Goal: Communication & Community: Ask a question

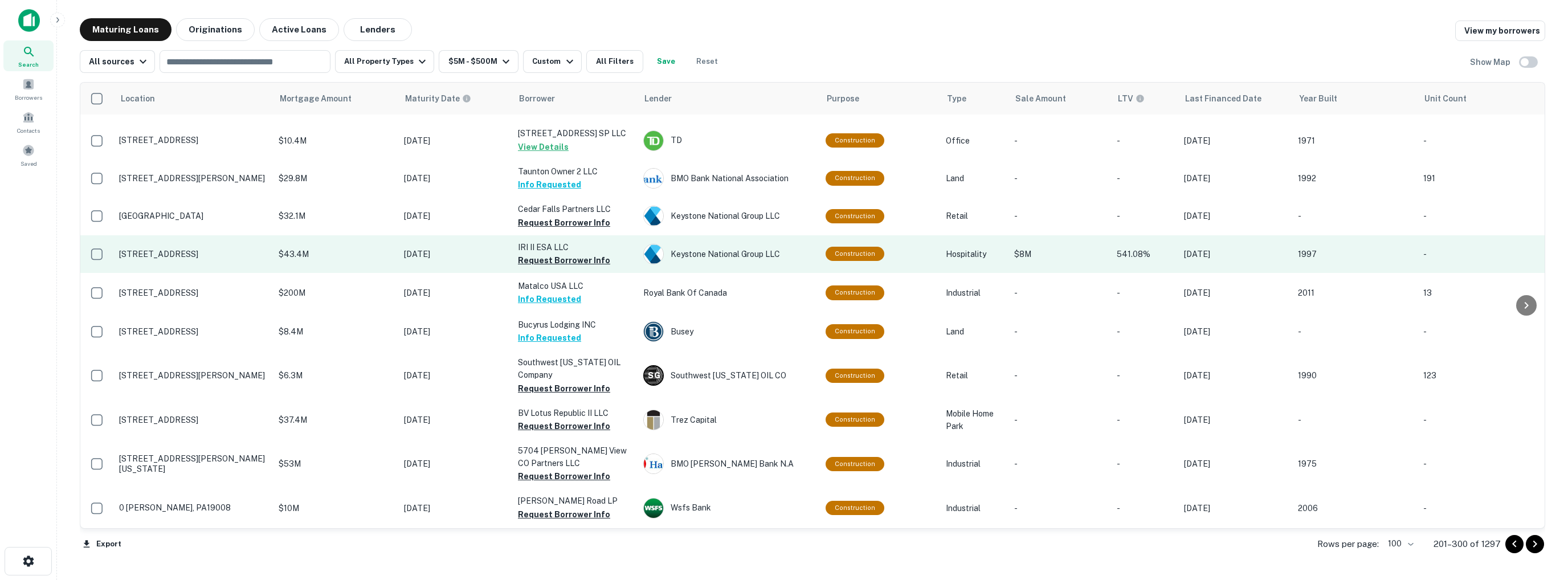
scroll to position [342, 0]
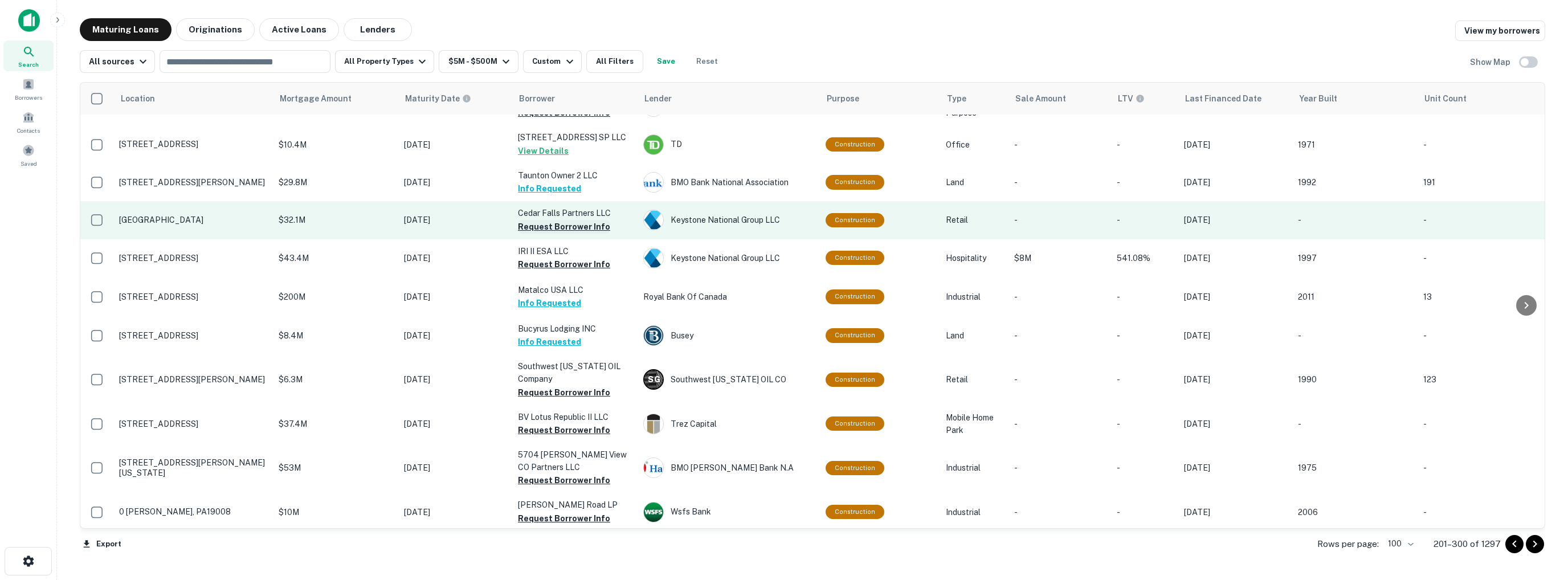
click at [569, 221] on button "Request Borrower Info" at bounding box center [564, 227] width 92 height 14
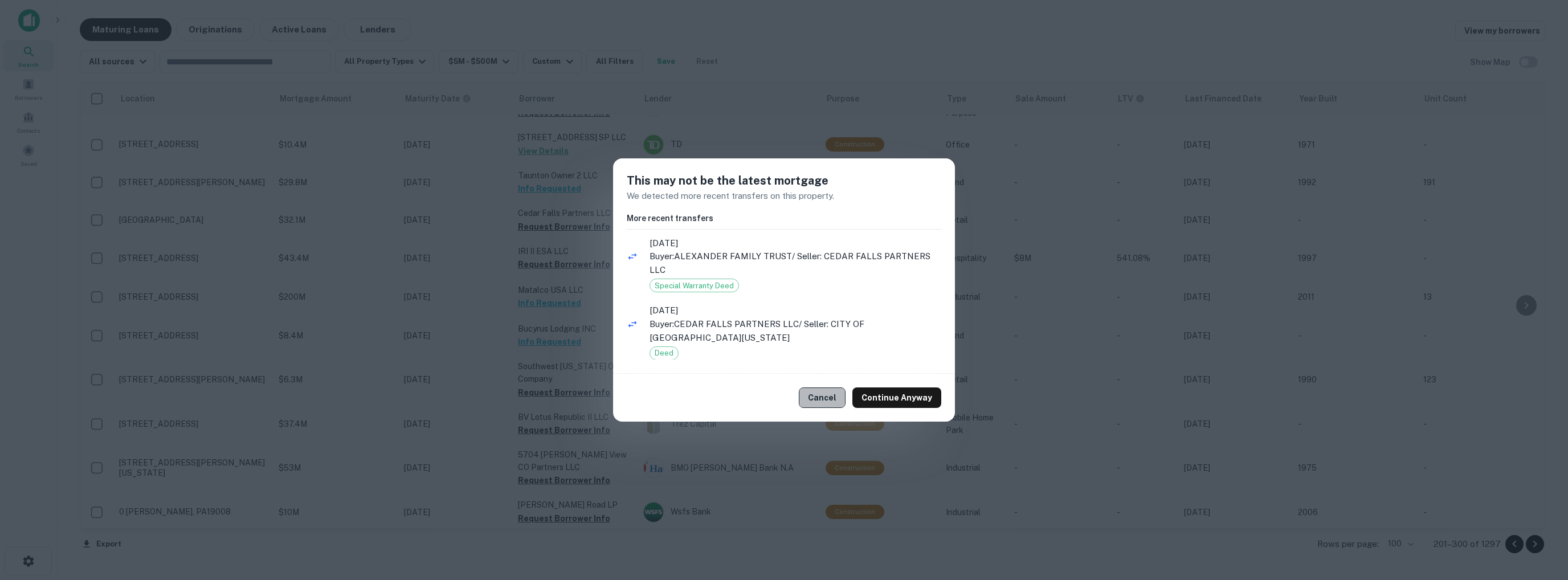
click at [839, 398] on button "Cancel" at bounding box center [822, 398] width 47 height 20
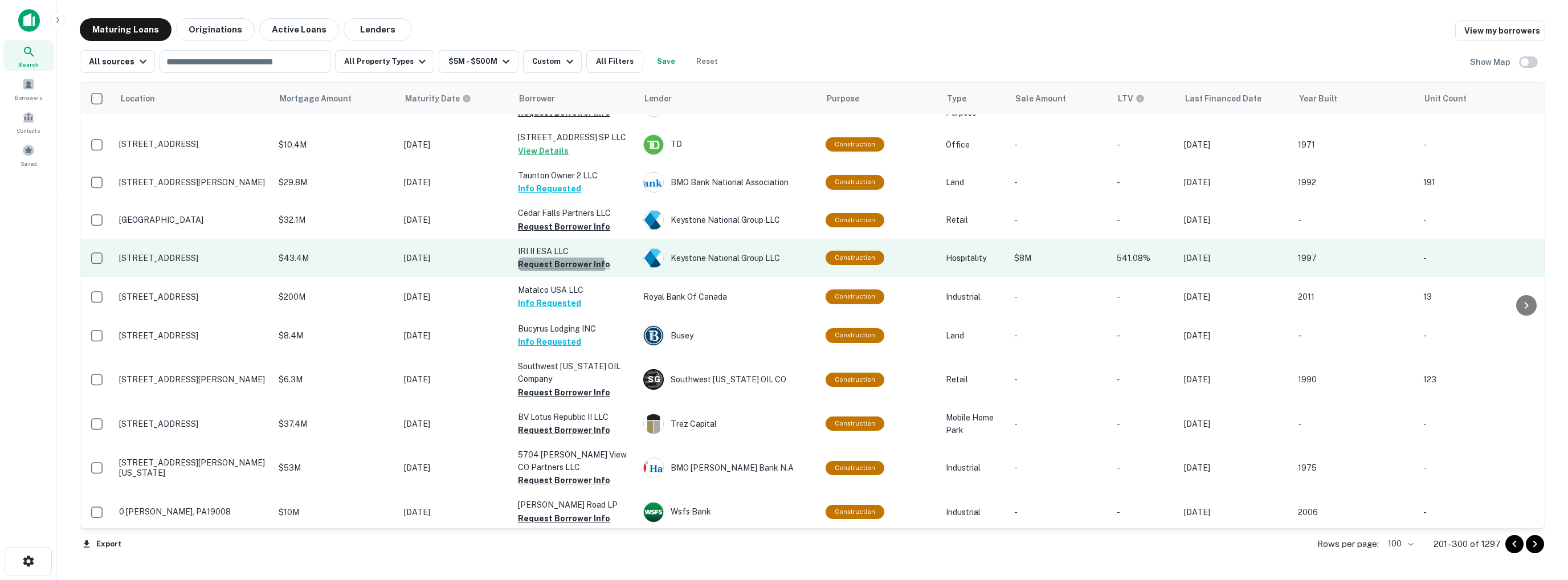
click at [556, 263] on button "Request Borrower Info" at bounding box center [564, 264] width 92 height 14
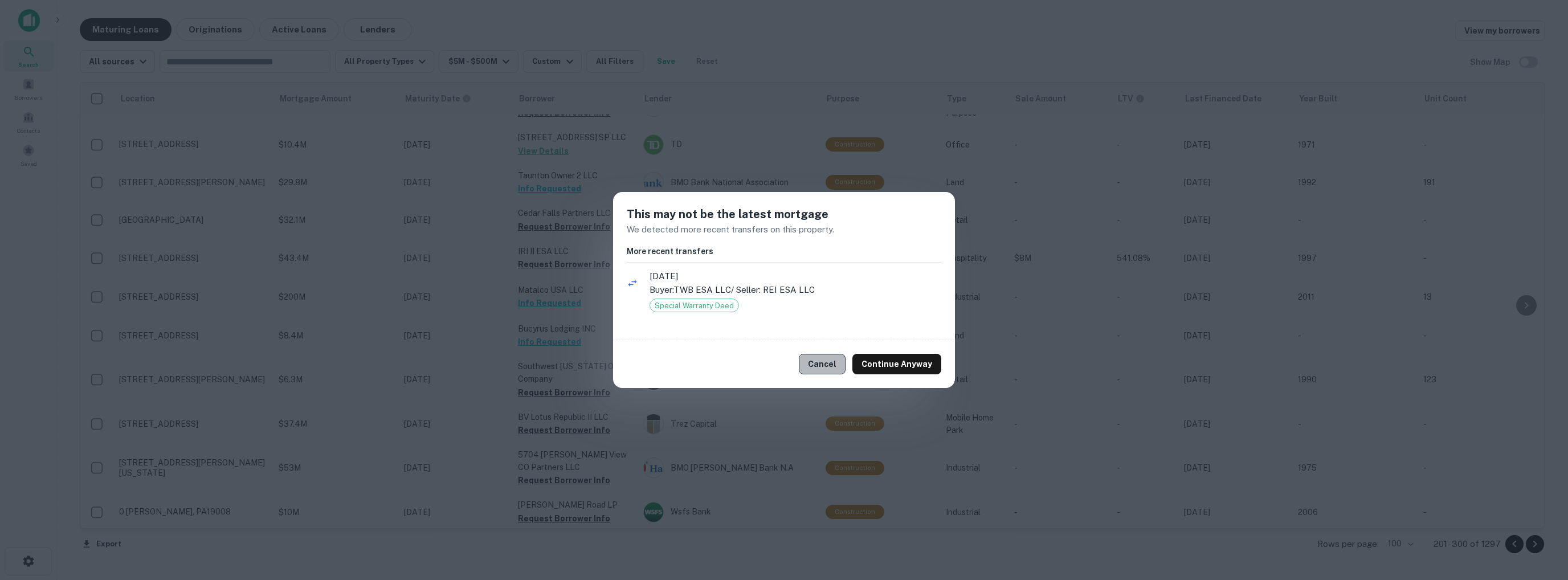
click at [825, 362] on button "Cancel" at bounding box center [822, 364] width 47 height 20
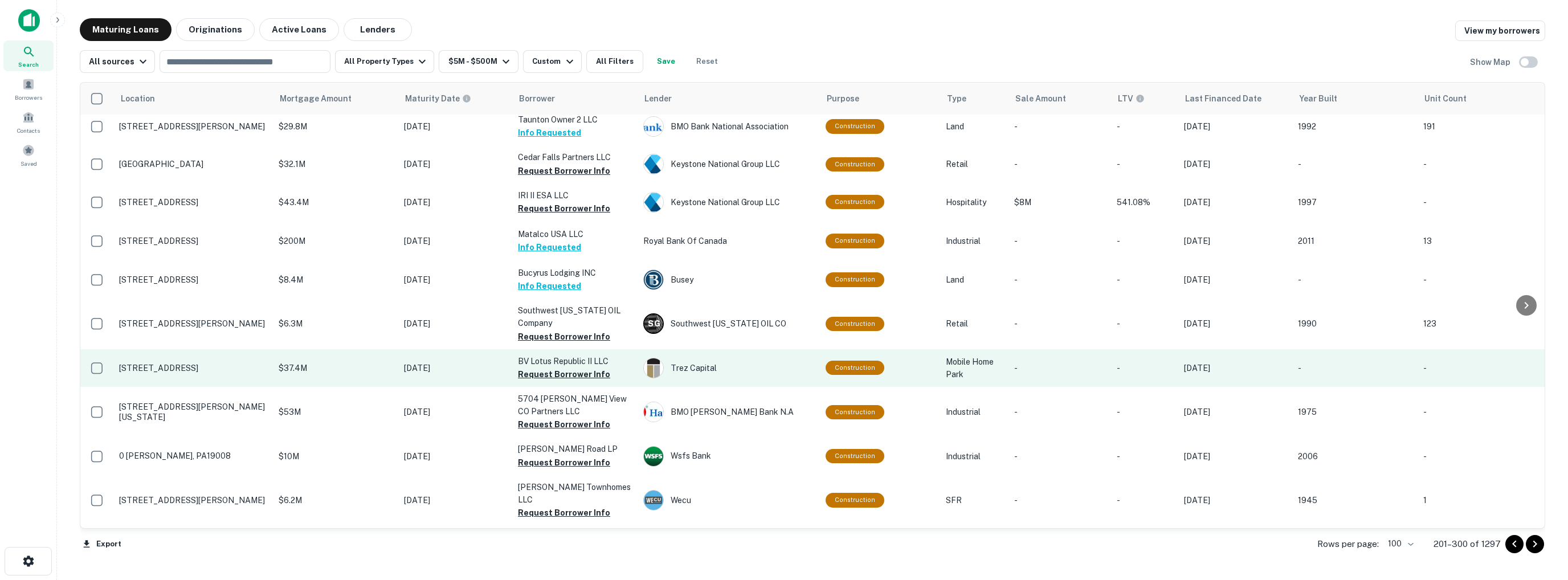
scroll to position [399, 0]
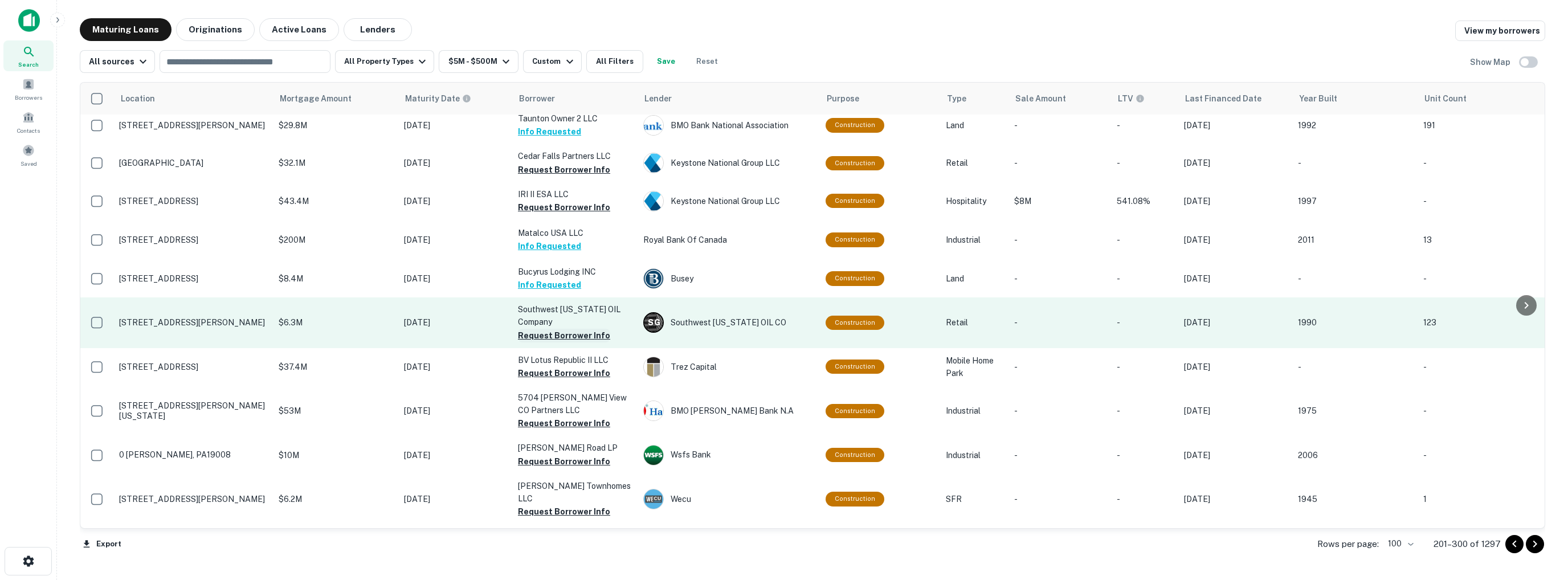
click at [568, 333] on button "Request Borrower Info" at bounding box center [564, 336] width 92 height 14
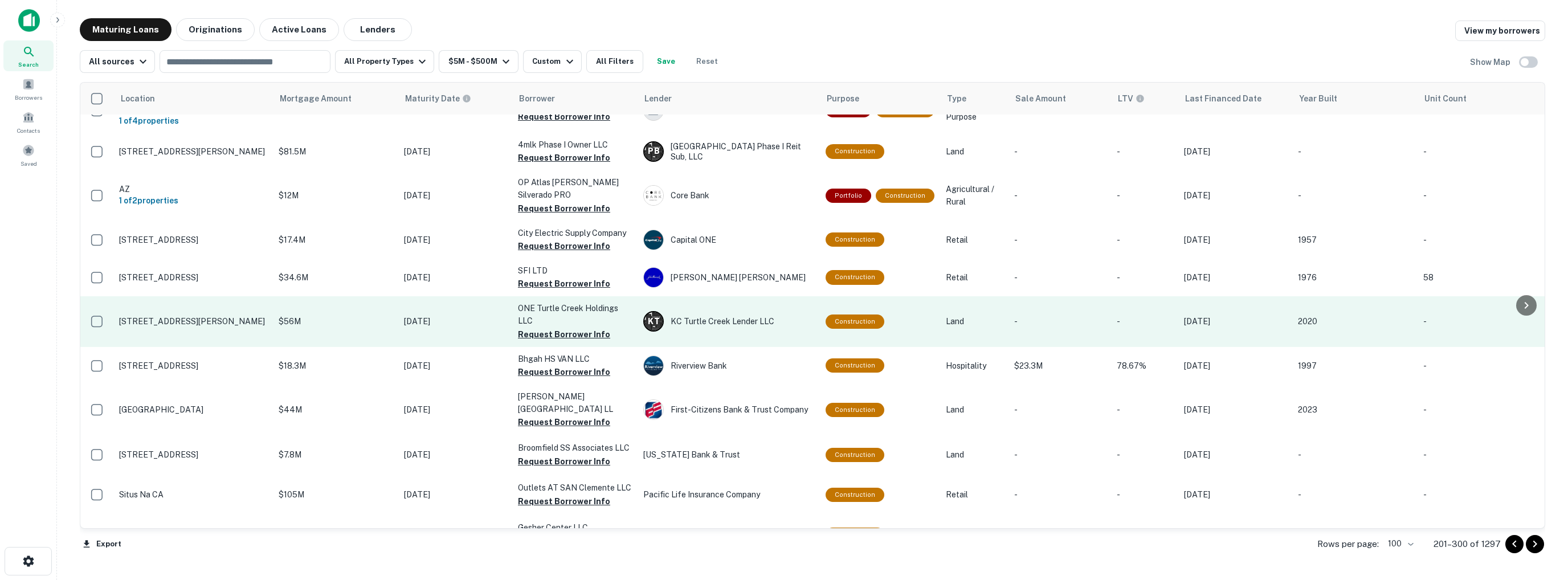
scroll to position [3000, 0]
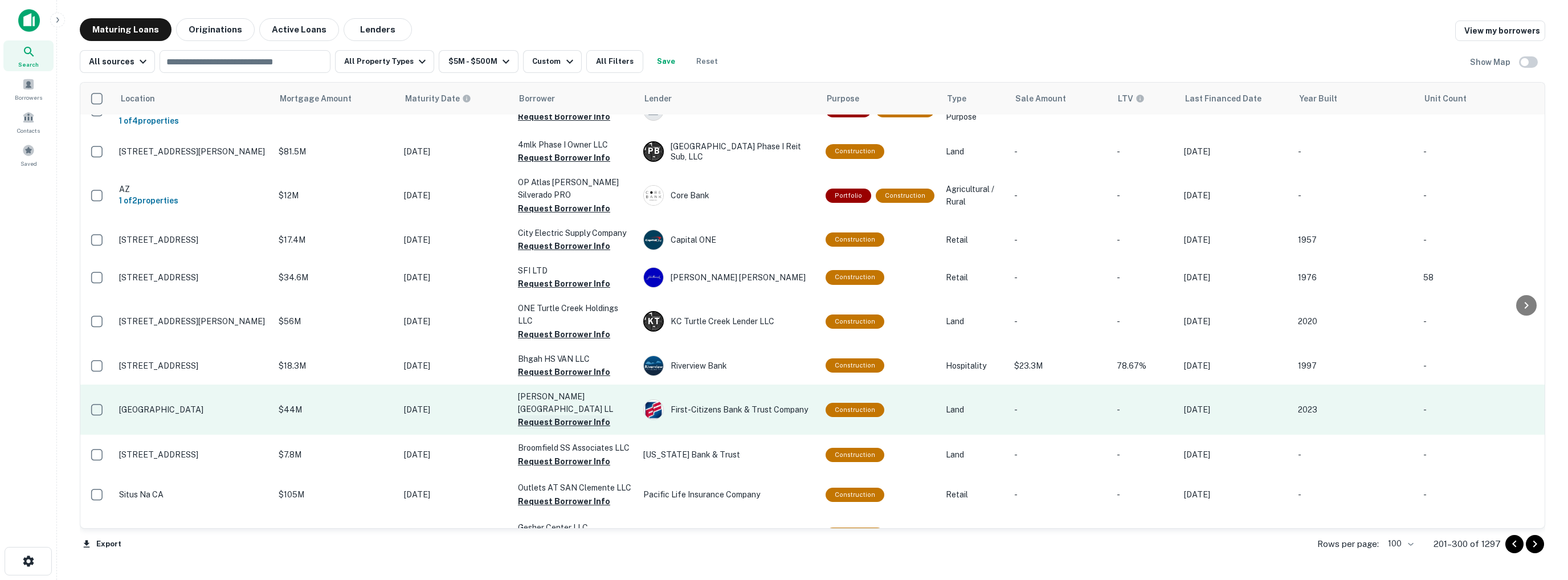
click at [581, 416] on button "Request Borrower Info" at bounding box center [564, 423] width 92 height 14
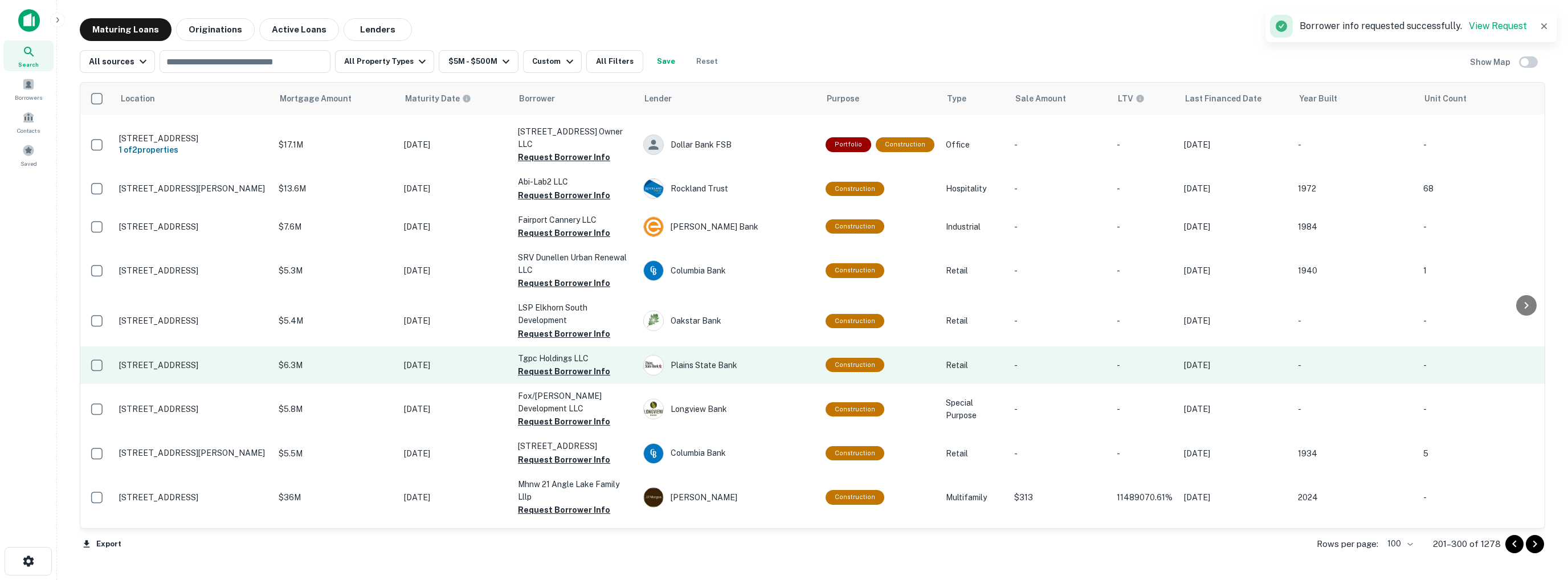
scroll to position [1959, 0]
click at [567, 365] on button "Request Borrower Info" at bounding box center [564, 372] width 92 height 14
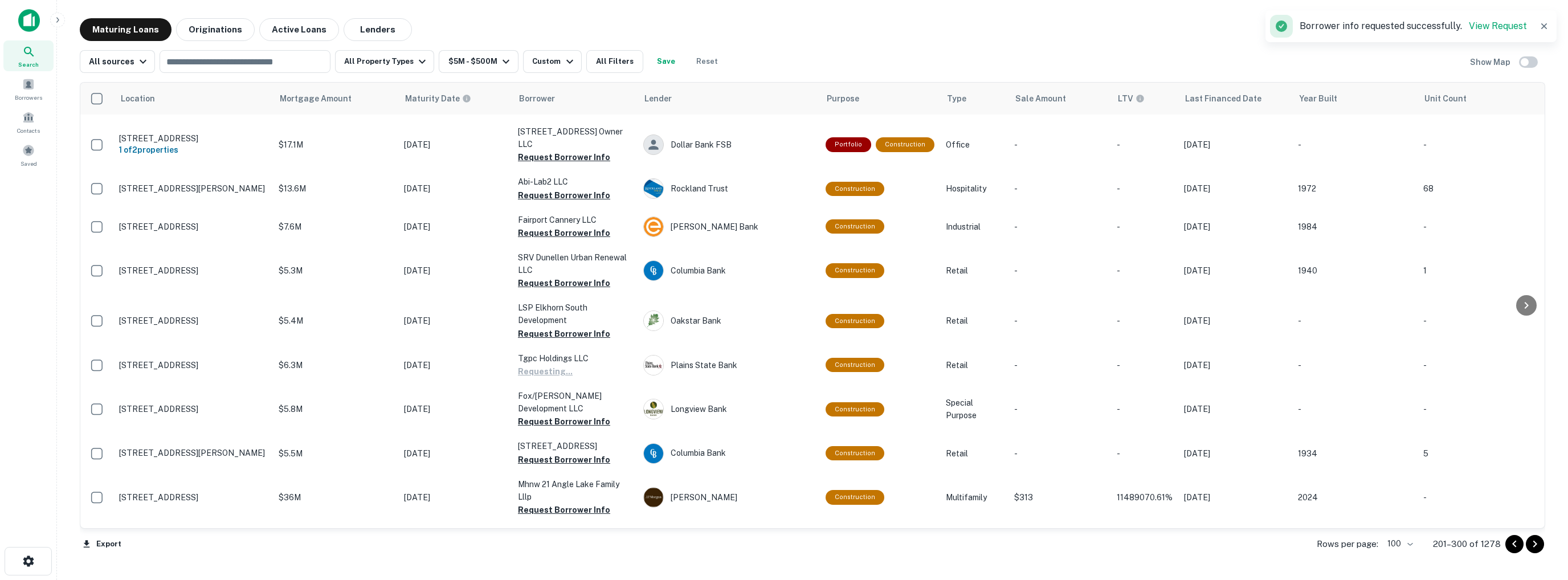
scroll to position [2874, 0]
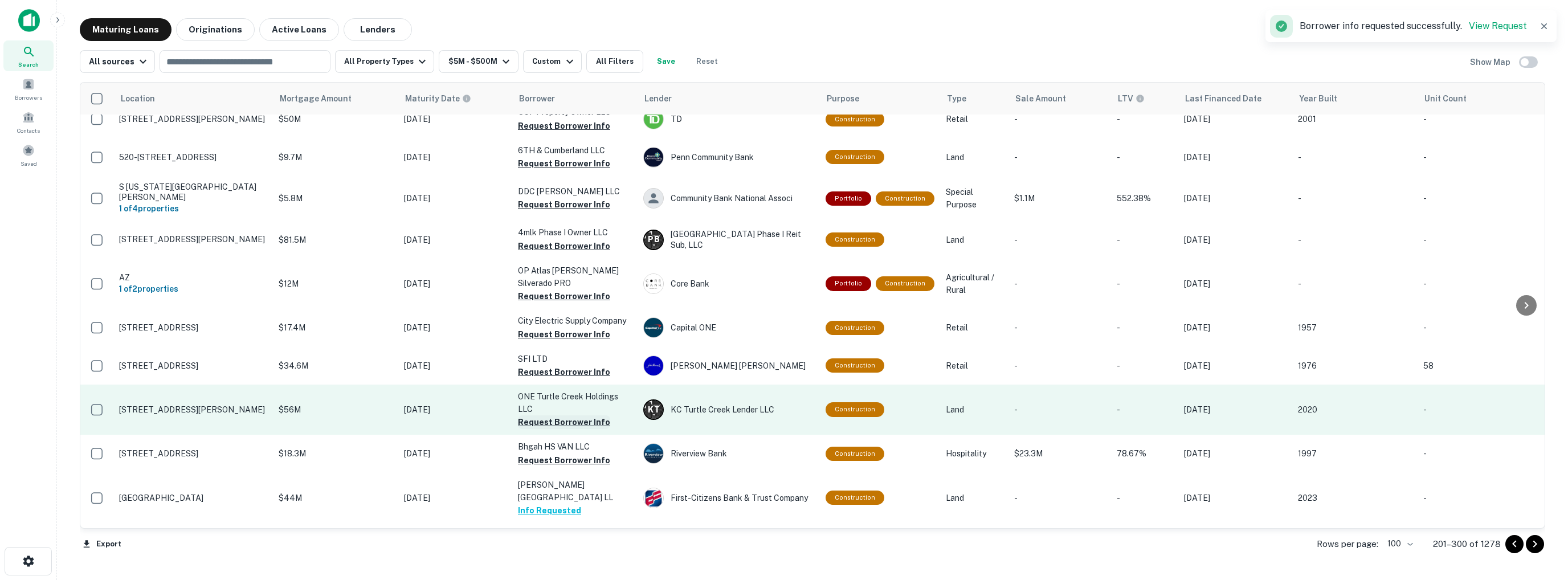
click at [533, 416] on button "Request Borrower Info" at bounding box center [564, 423] width 92 height 14
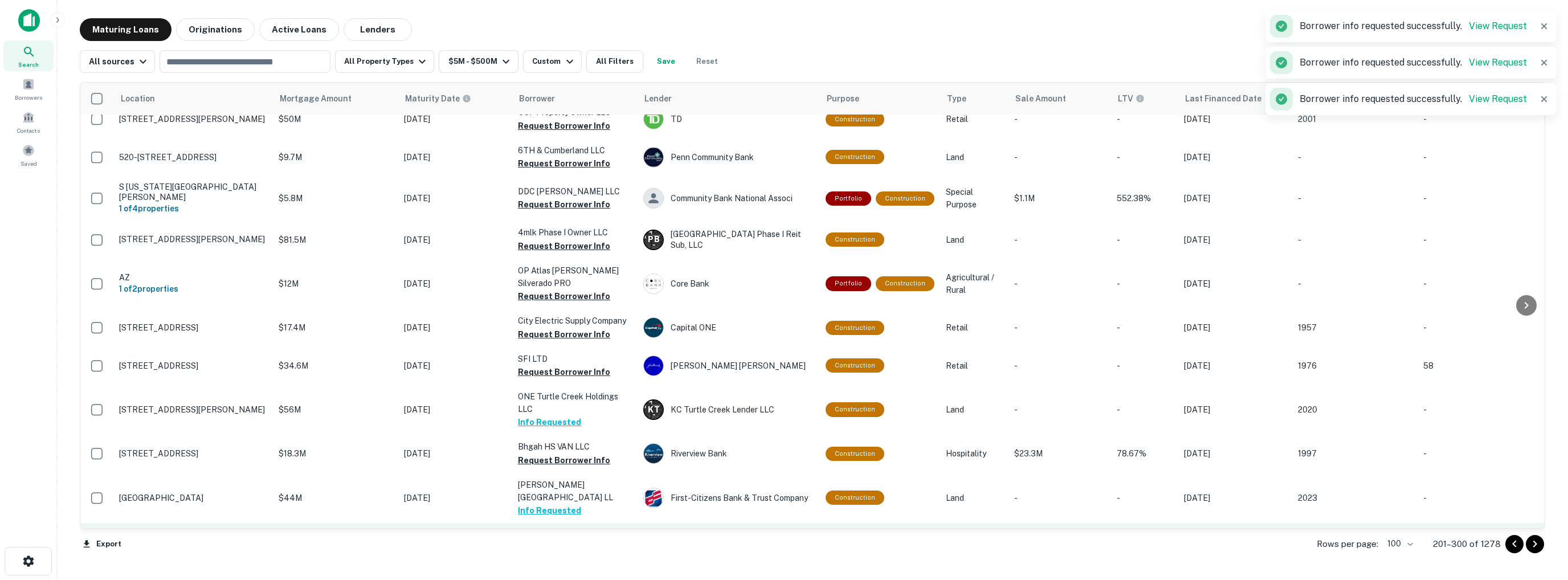
click at [566, 543] on button "Request Borrower Info" at bounding box center [564, 550] width 92 height 14
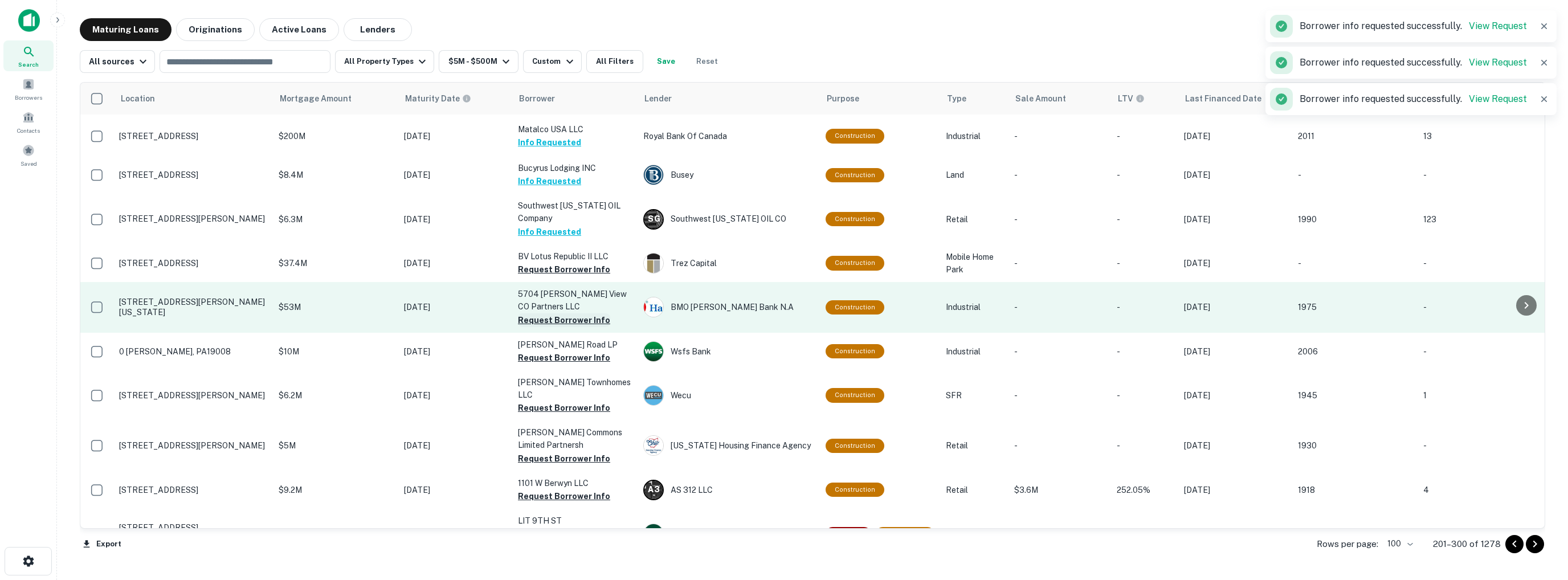
click at [561, 316] on button "Request Borrower Info" at bounding box center [564, 321] width 92 height 14
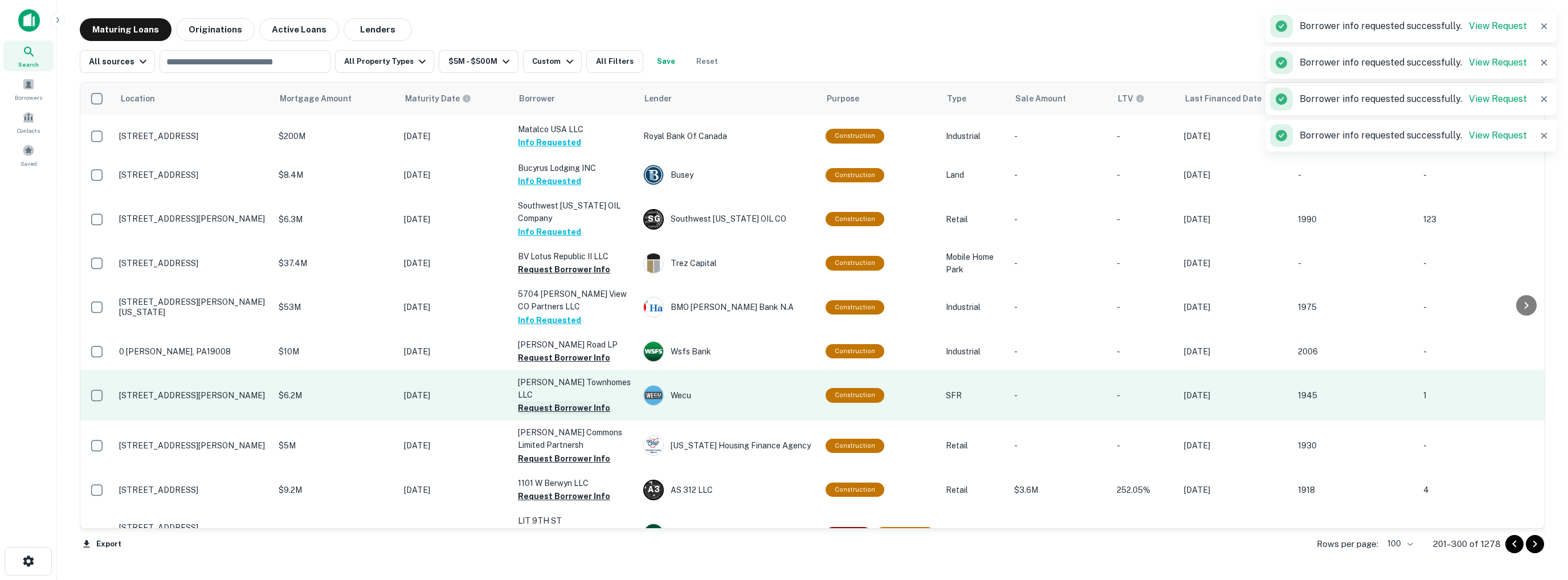
click at [562, 401] on button "Request Borrower Info" at bounding box center [564, 408] width 92 height 14
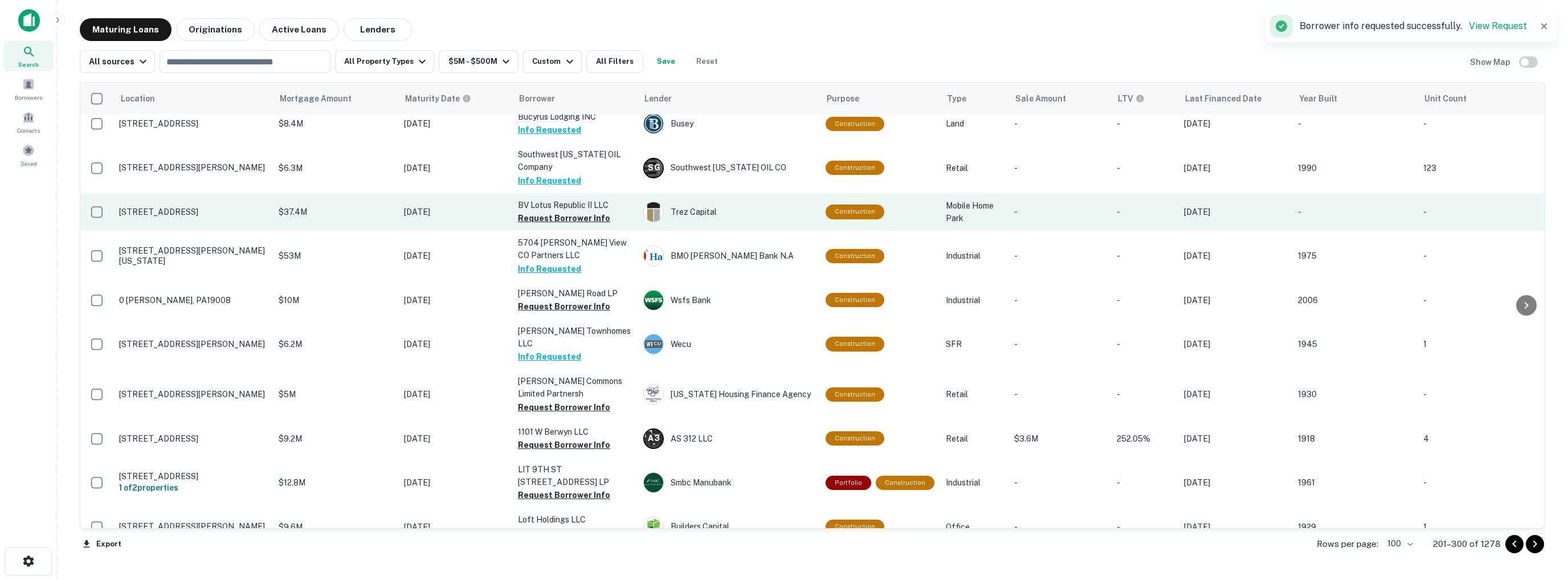
scroll to position [370, 0]
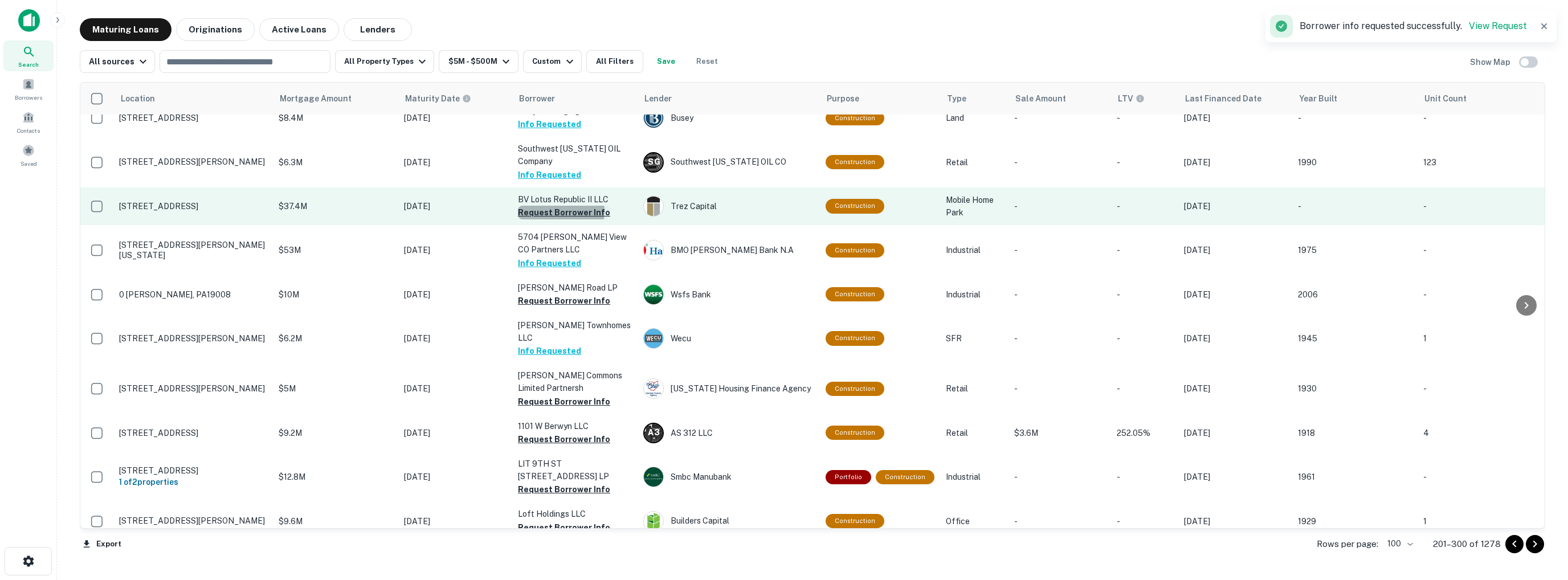
click at [558, 206] on button "Request Borrower Info" at bounding box center [564, 213] width 92 height 14
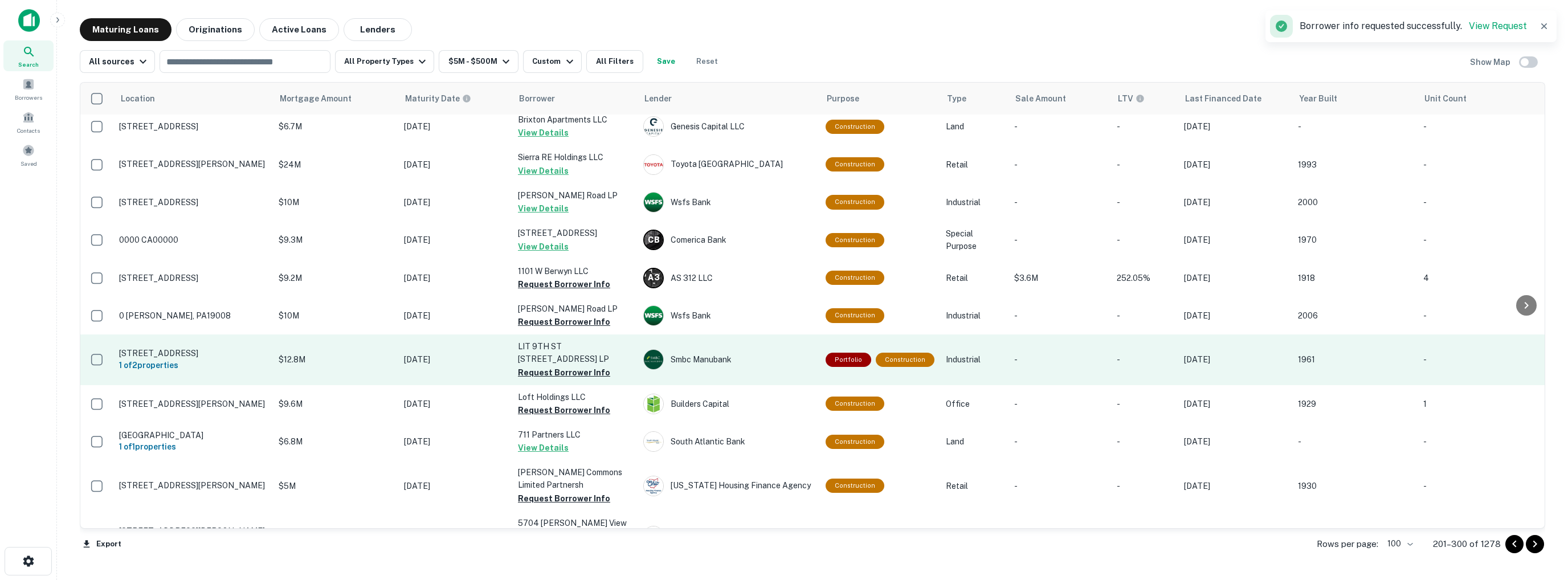
scroll to position [0, 0]
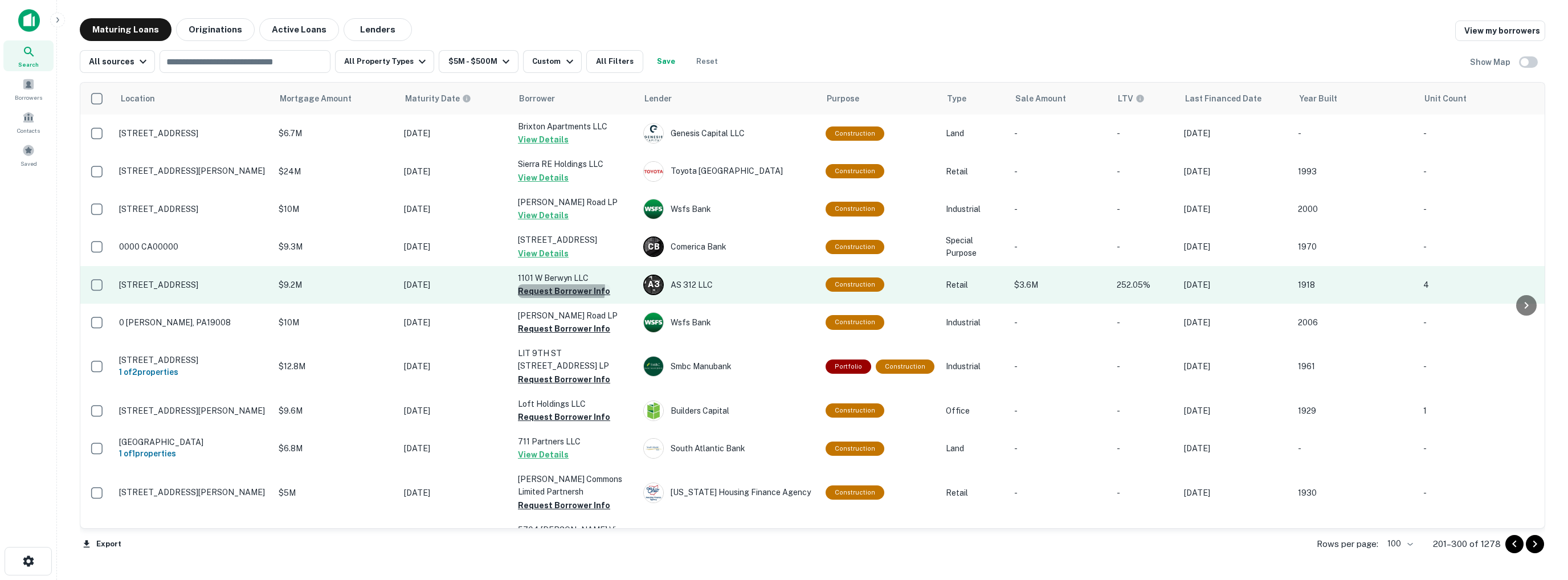
click at [556, 290] on button "Request Borrower Info" at bounding box center [564, 292] width 92 height 14
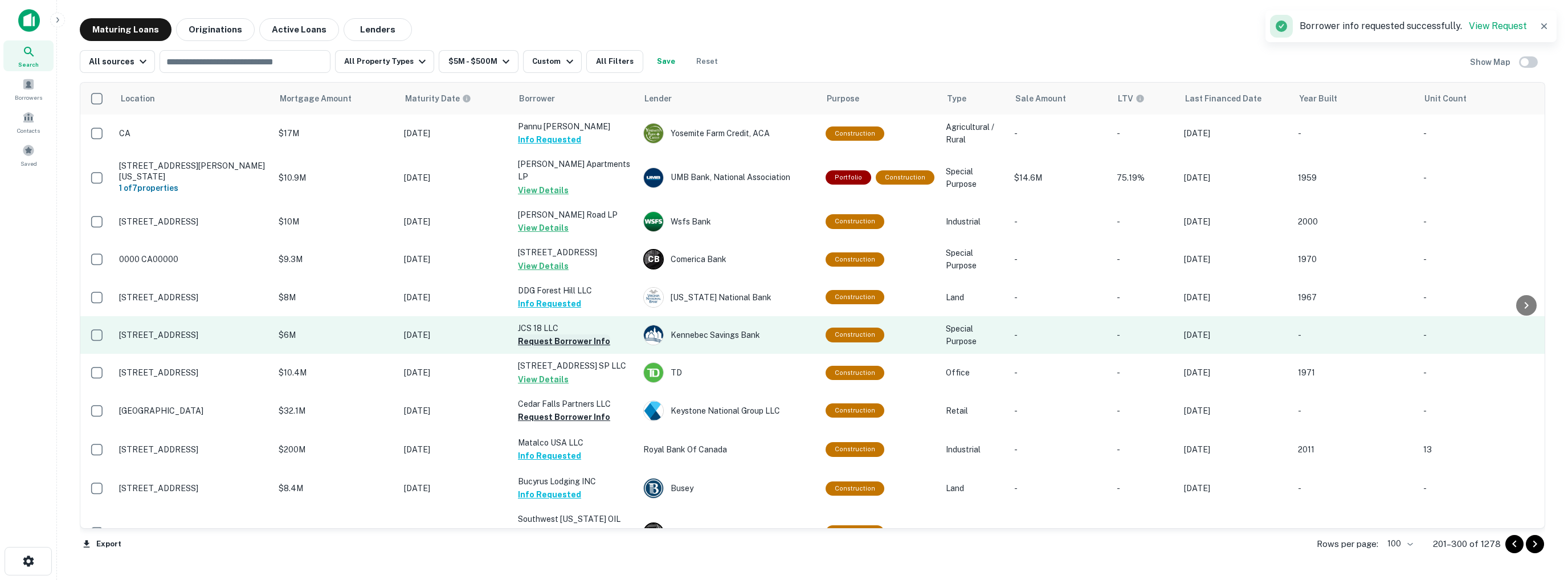
click at [560, 337] on button "Request Borrower Info" at bounding box center [564, 342] width 92 height 14
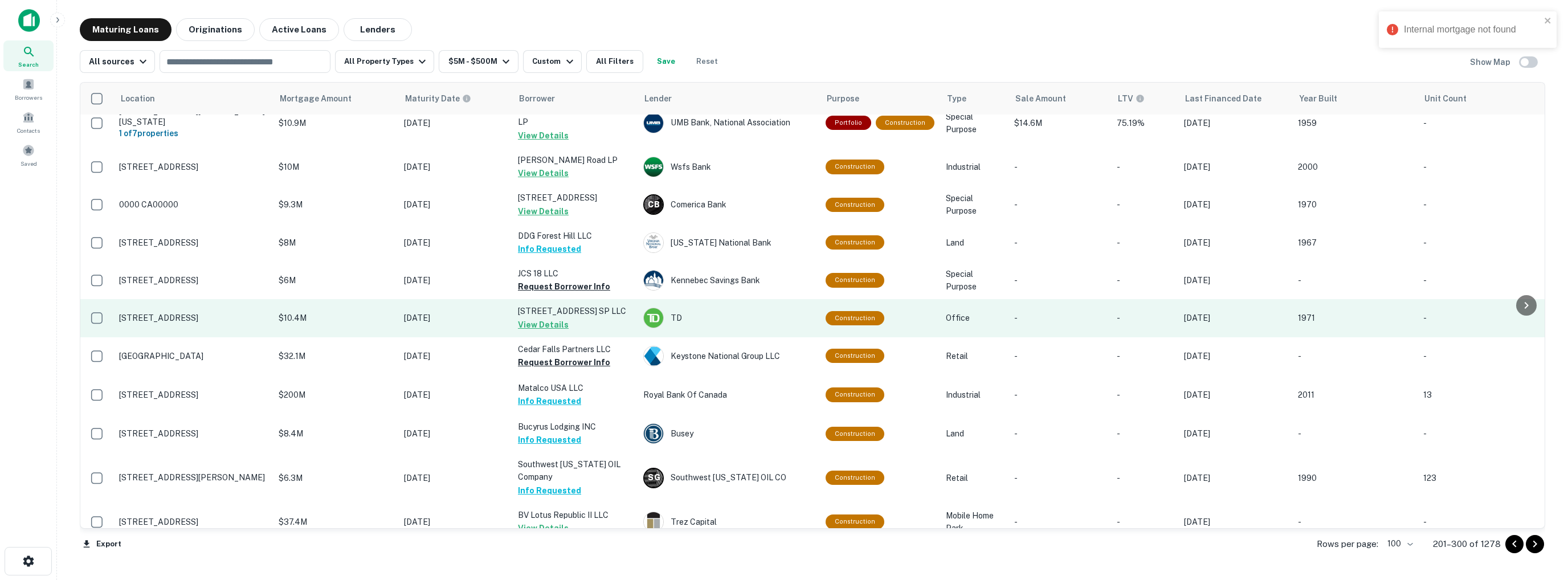
scroll to position [57, 0]
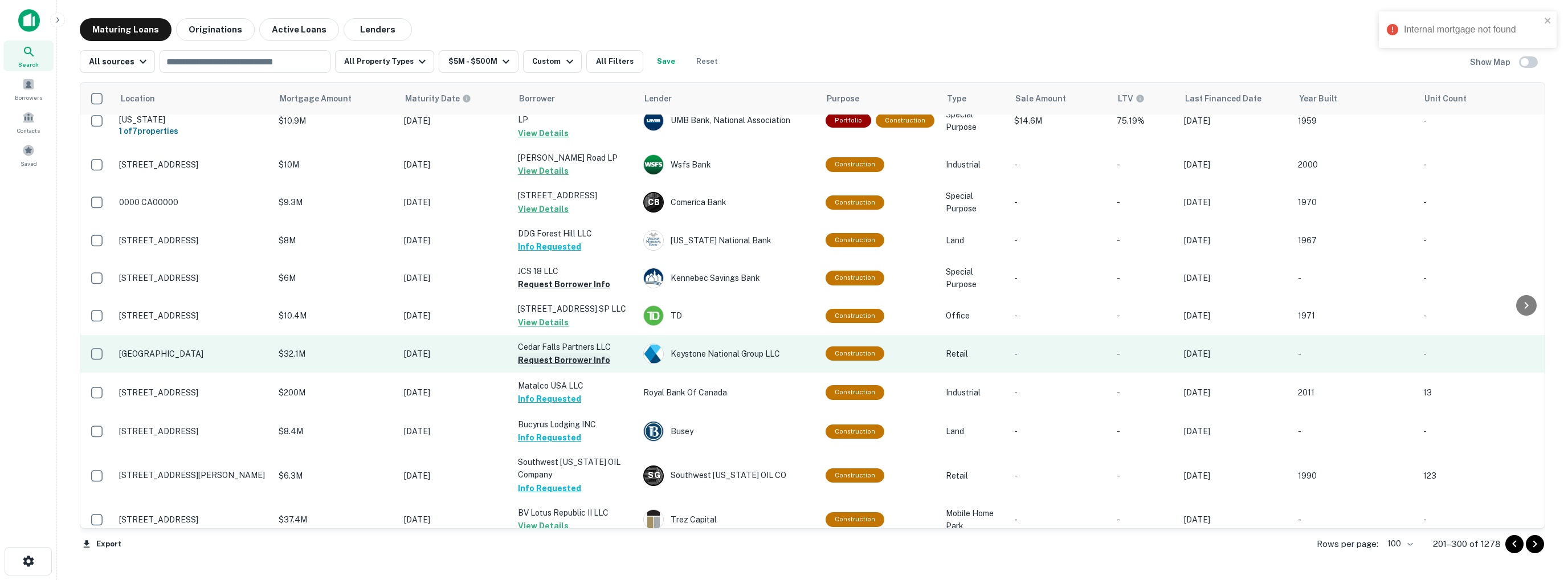
click at [548, 354] on button "Request Borrower Info" at bounding box center [564, 361] width 92 height 14
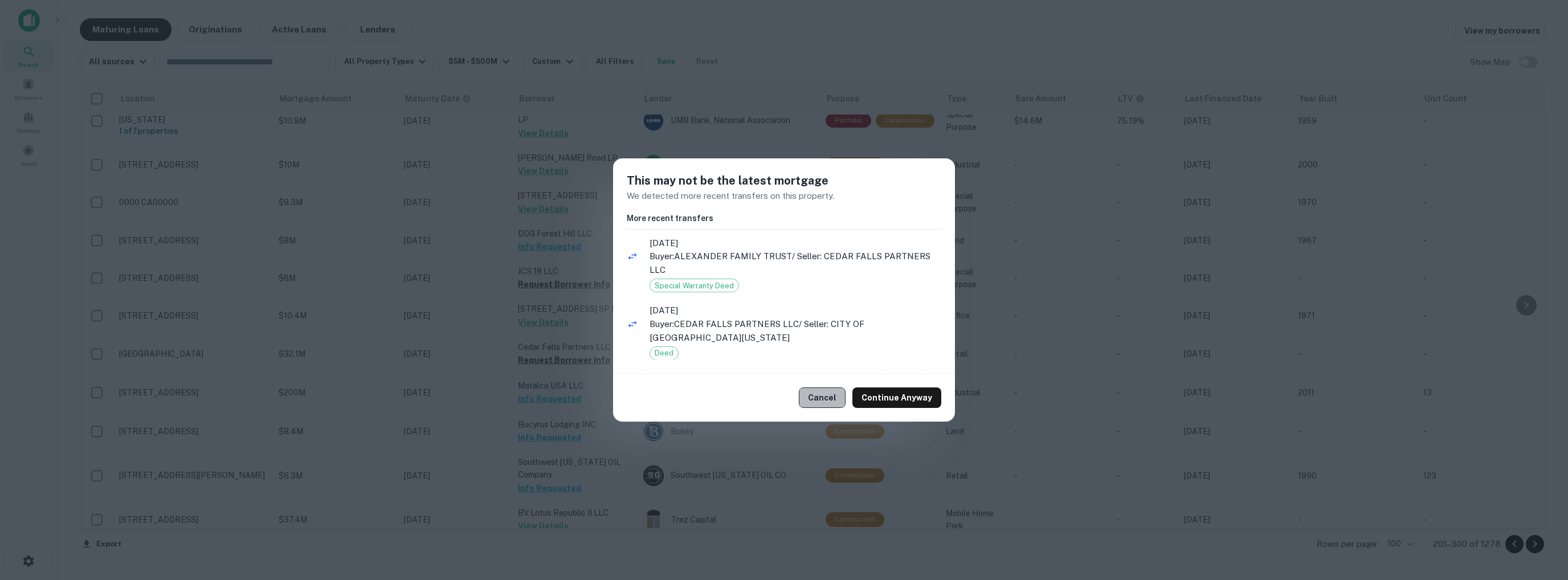
click at [825, 395] on button "Cancel" at bounding box center [822, 398] width 47 height 20
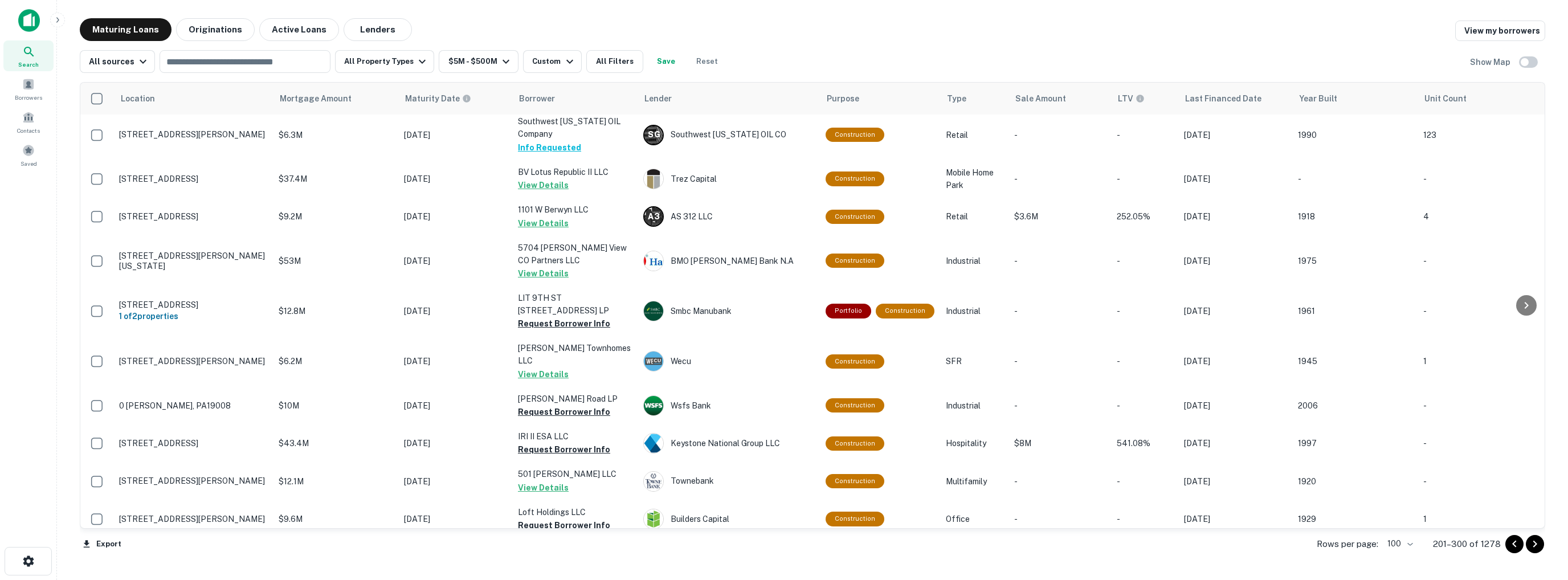
scroll to position [399, 0]
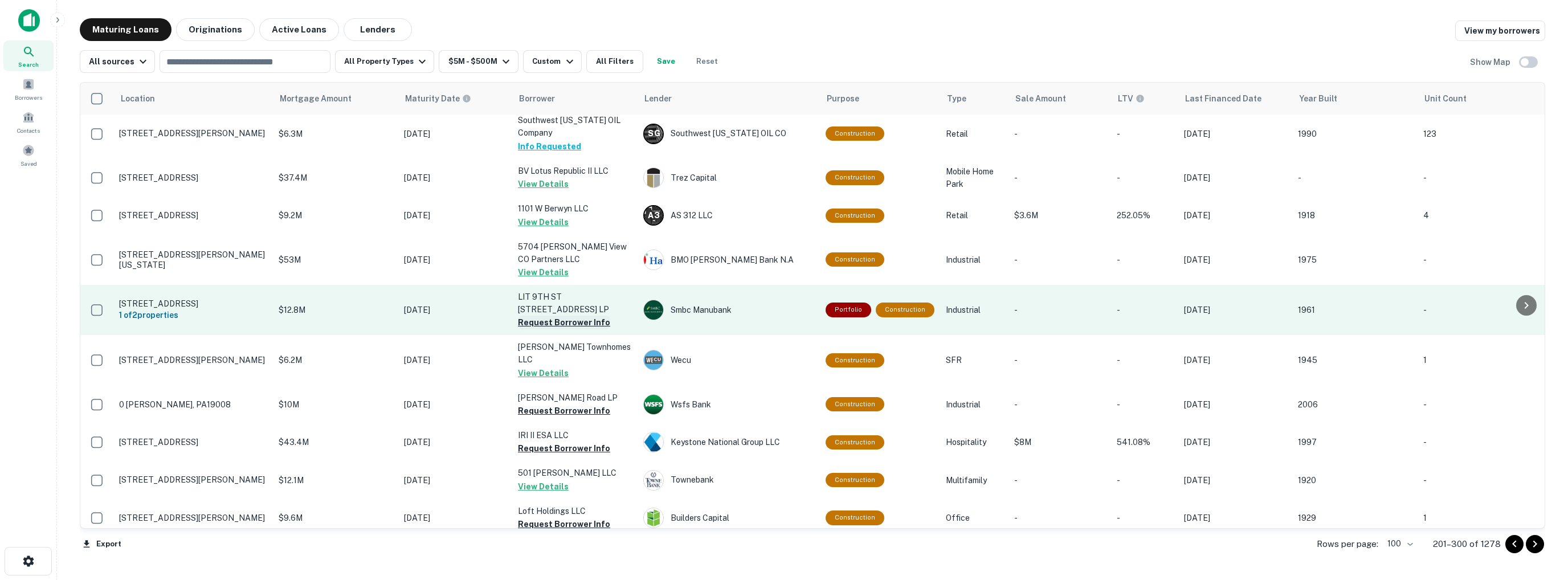
click at [565, 317] on button "Request Borrower Info" at bounding box center [564, 323] width 92 height 14
click at [565, 317] on td "LIT 9TH ST 18001 South Main LP Request Borrower Info" at bounding box center [575, 309] width 125 height 50
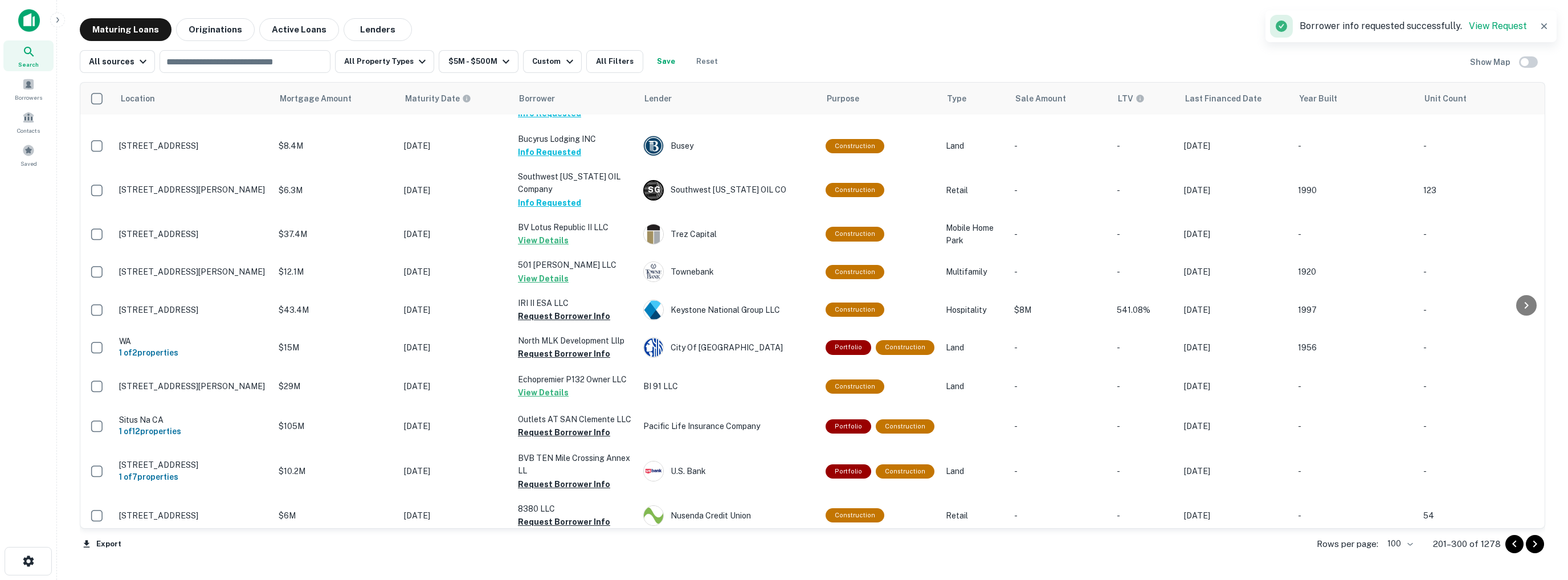
scroll to position [684, 0]
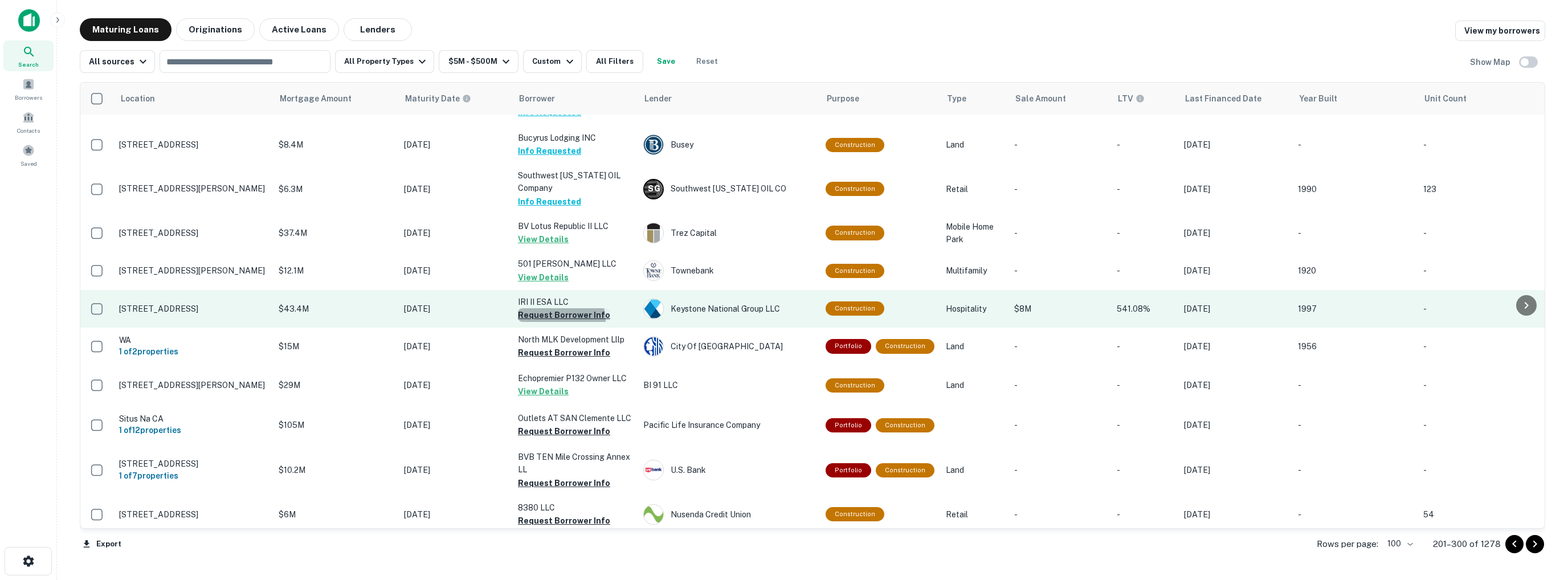
click at [551, 309] on button "Request Borrower Info" at bounding box center [564, 316] width 92 height 14
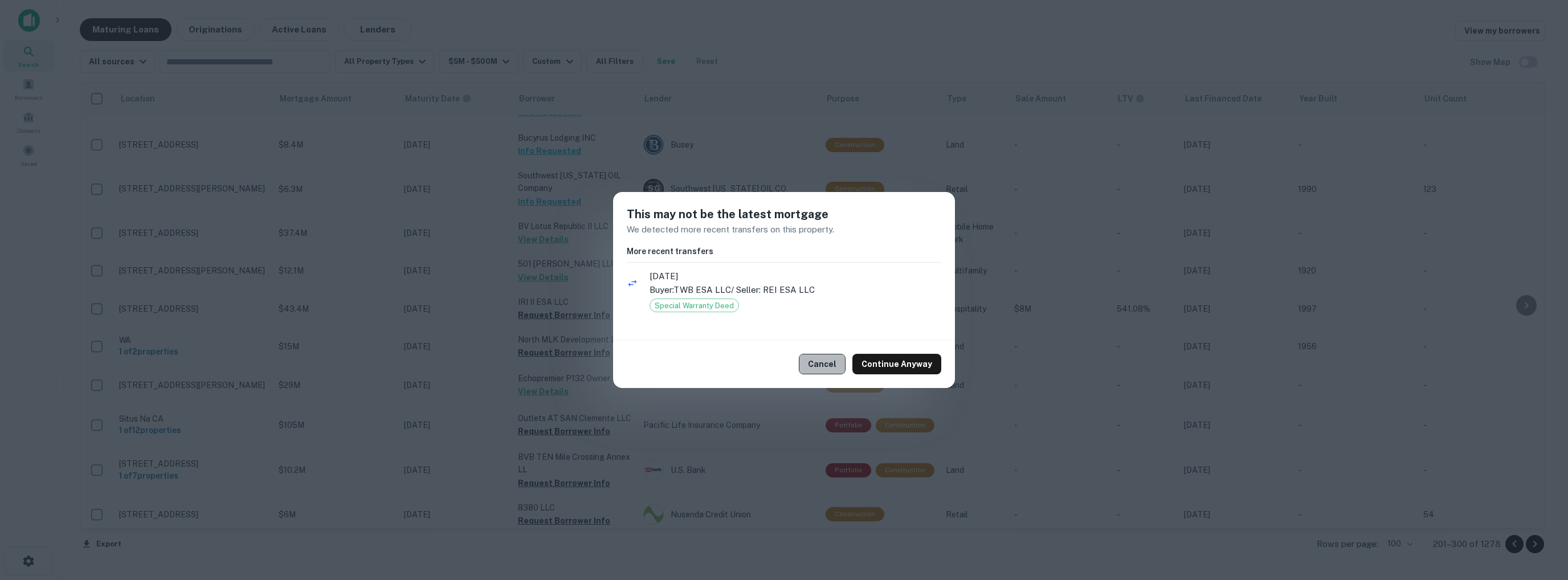
click at [827, 366] on button "Cancel" at bounding box center [822, 364] width 47 height 20
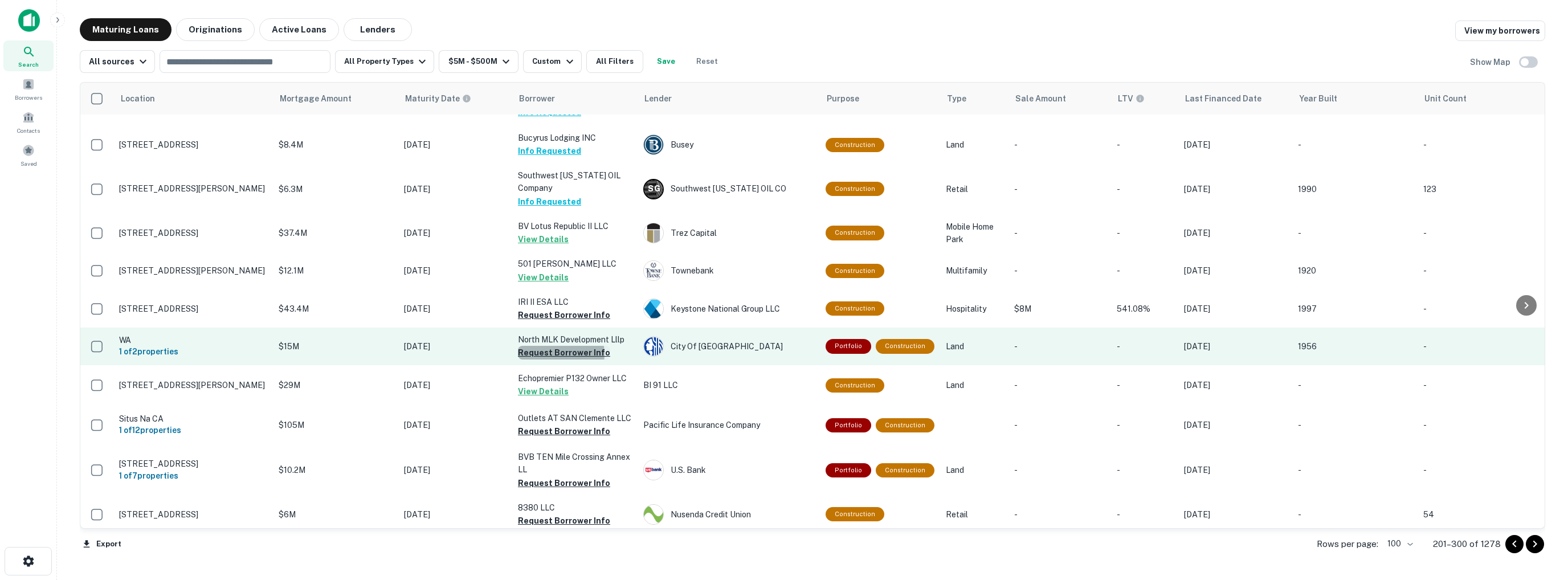
click at [559, 346] on button "Request Borrower Info" at bounding box center [564, 353] width 92 height 14
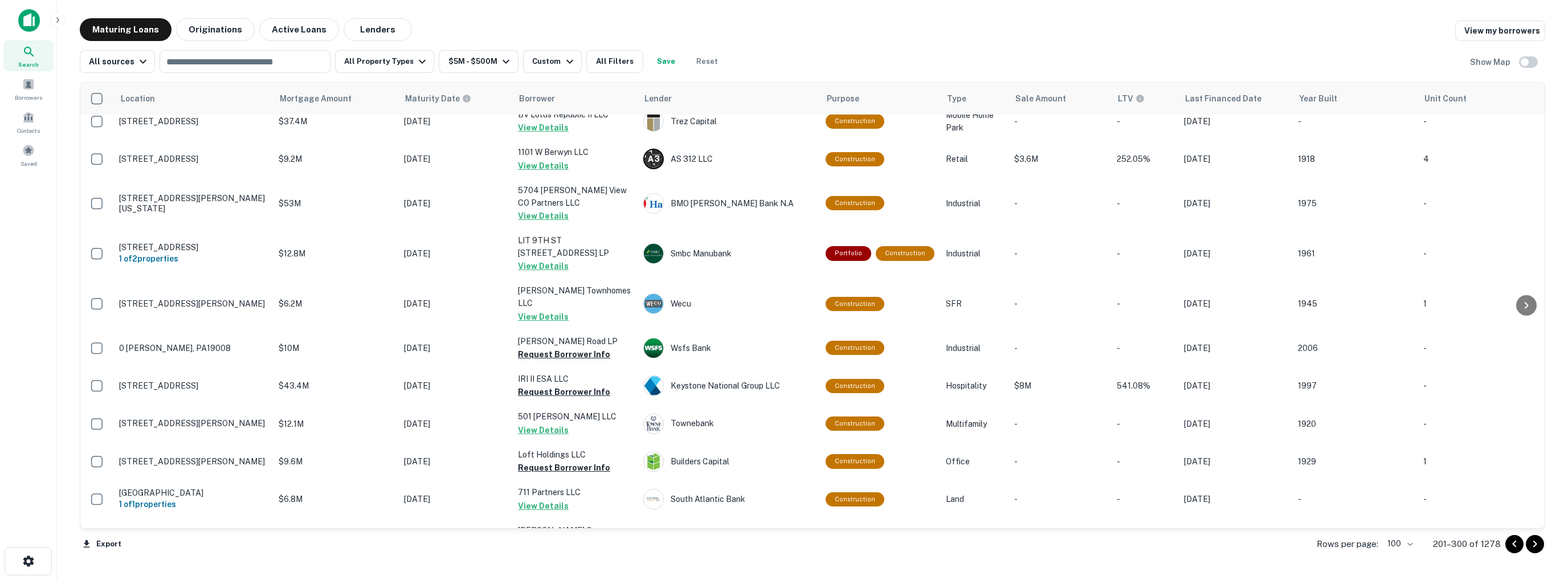
scroll to position [456, 0]
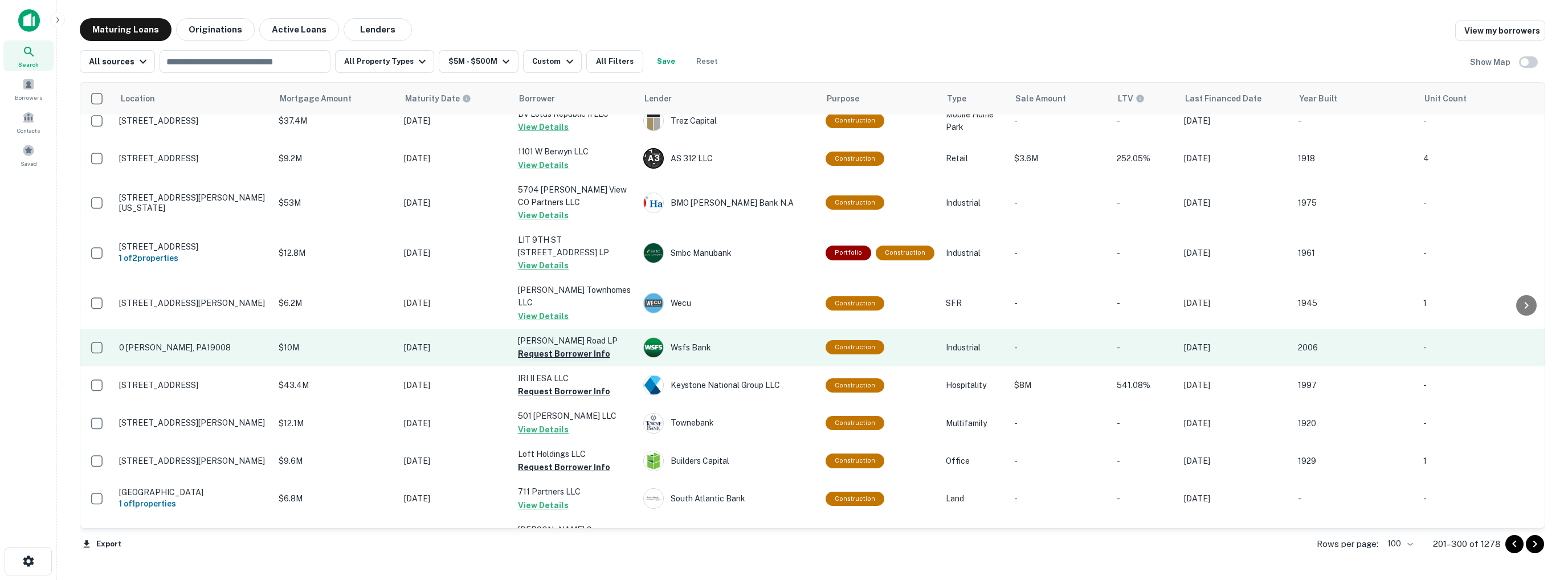
click at [554, 347] on button "Request Borrower Info" at bounding box center [564, 354] width 92 height 14
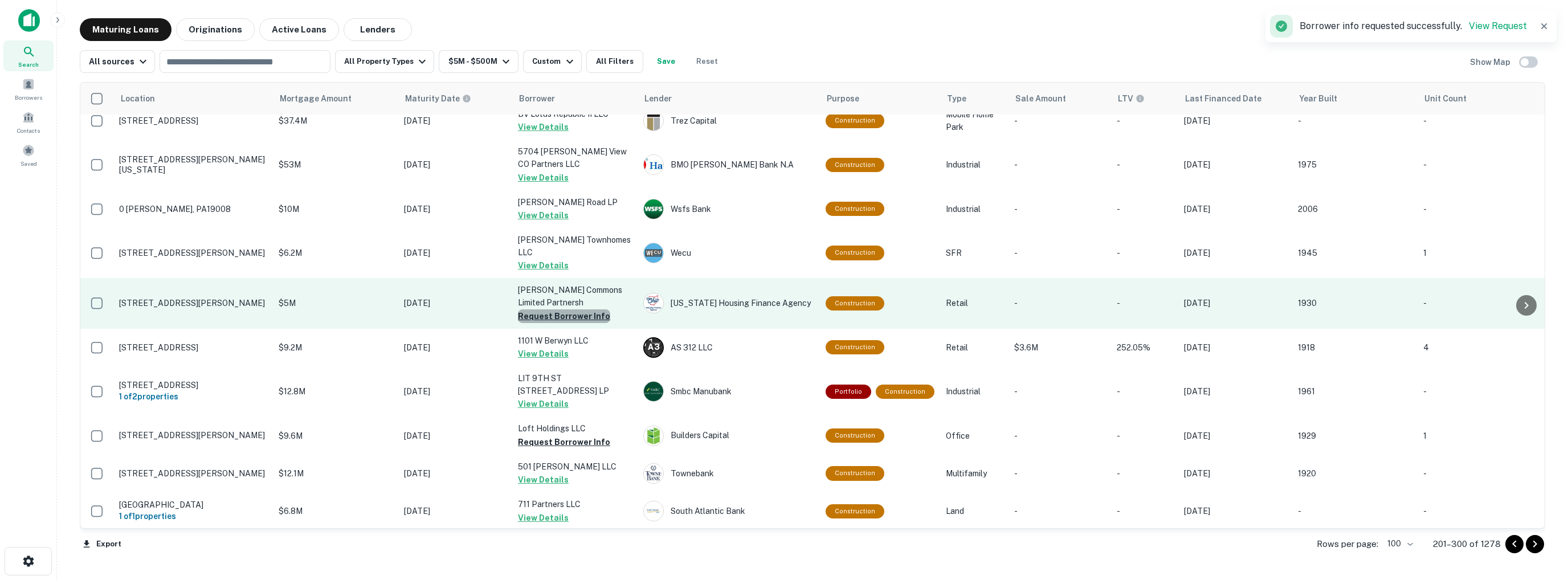
click at [564, 309] on button "Request Borrower Info" at bounding box center [564, 316] width 92 height 14
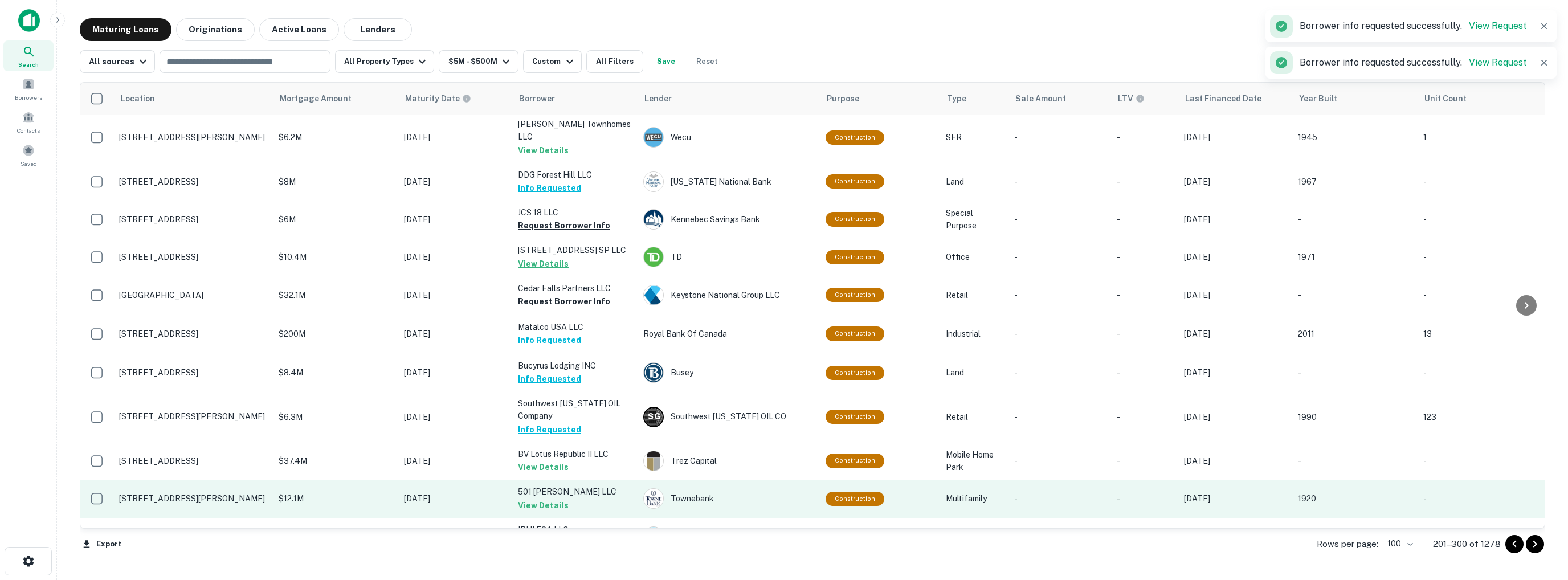
scroll to position [506, 0]
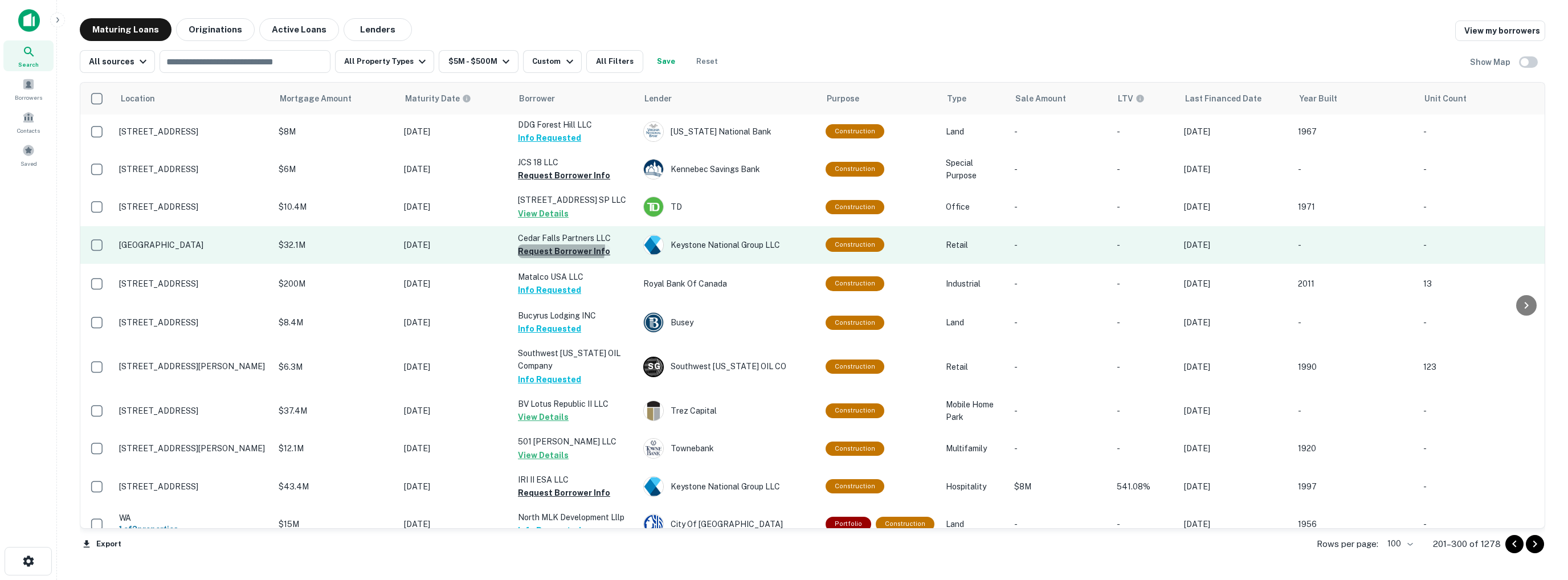
click at [558, 244] on button "Request Borrower Info" at bounding box center [564, 251] width 92 height 14
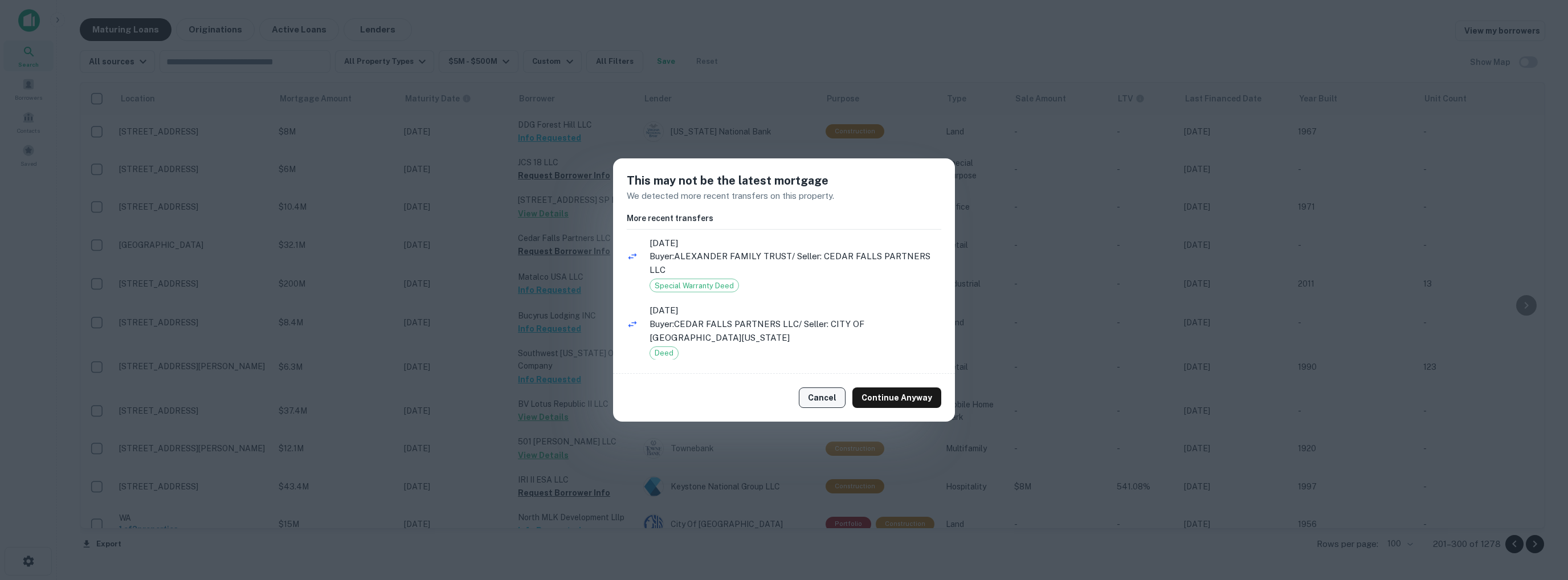
drag, startPoint x: 824, startPoint y: 403, endPoint x: 816, endPoint y: 399, distance: 8.9
click at [821, 403] on button "Cancel" at bounding box center [822, 398] width 47 height 20
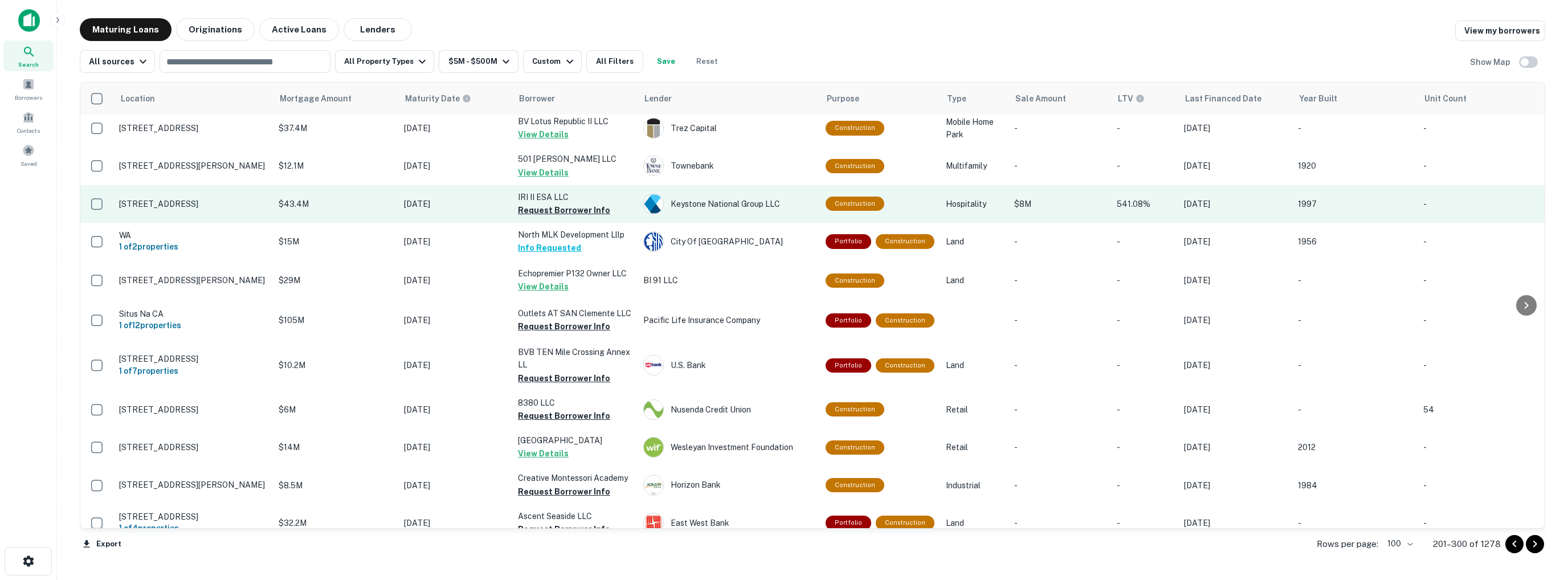
scroll to position [792, 0]
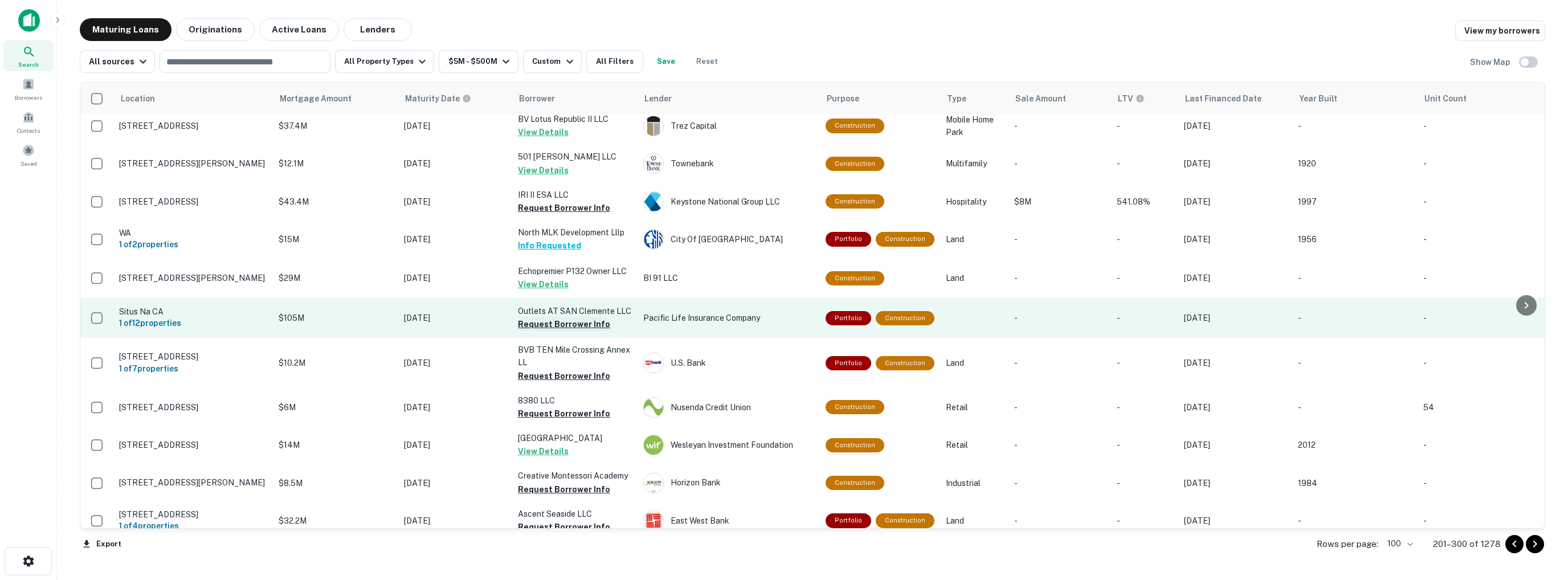
click at [563, 317] on button "Request Borrower Info" at bounding box center [564, 324] width 92 height 14
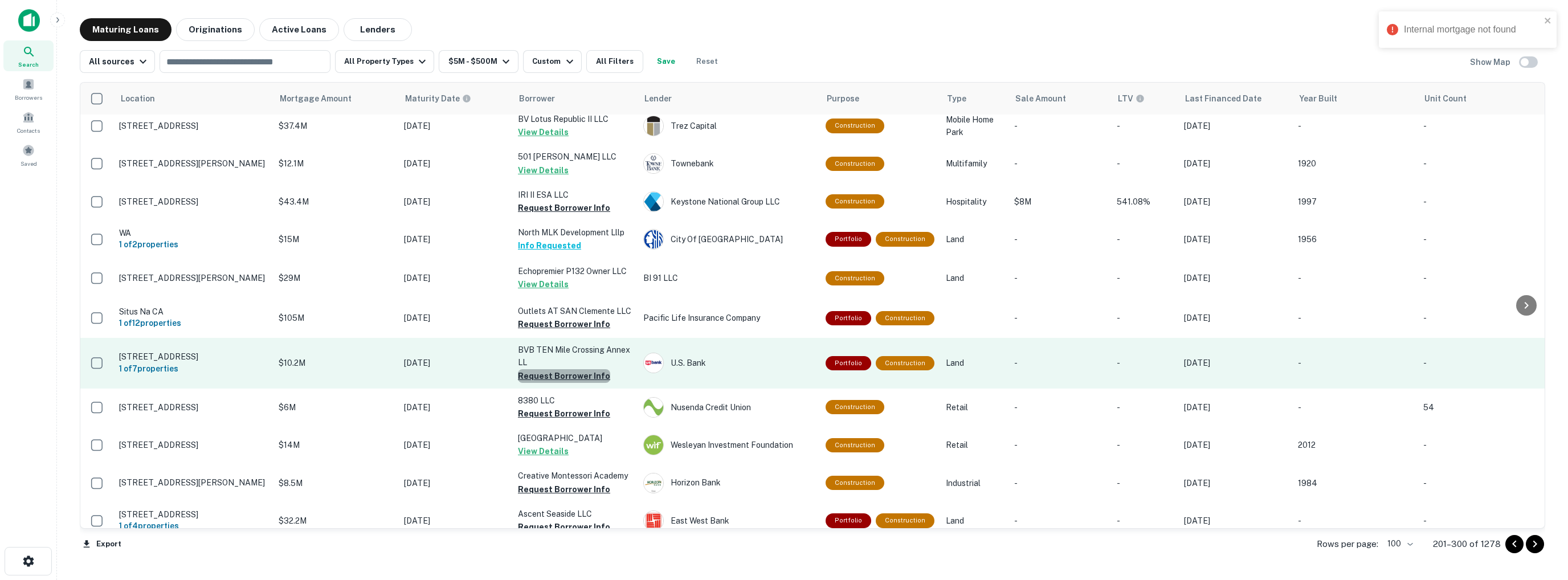
click at [564, 369] on button "Request Borrower Info" at bounding box center [564, 376] width 92 height 14
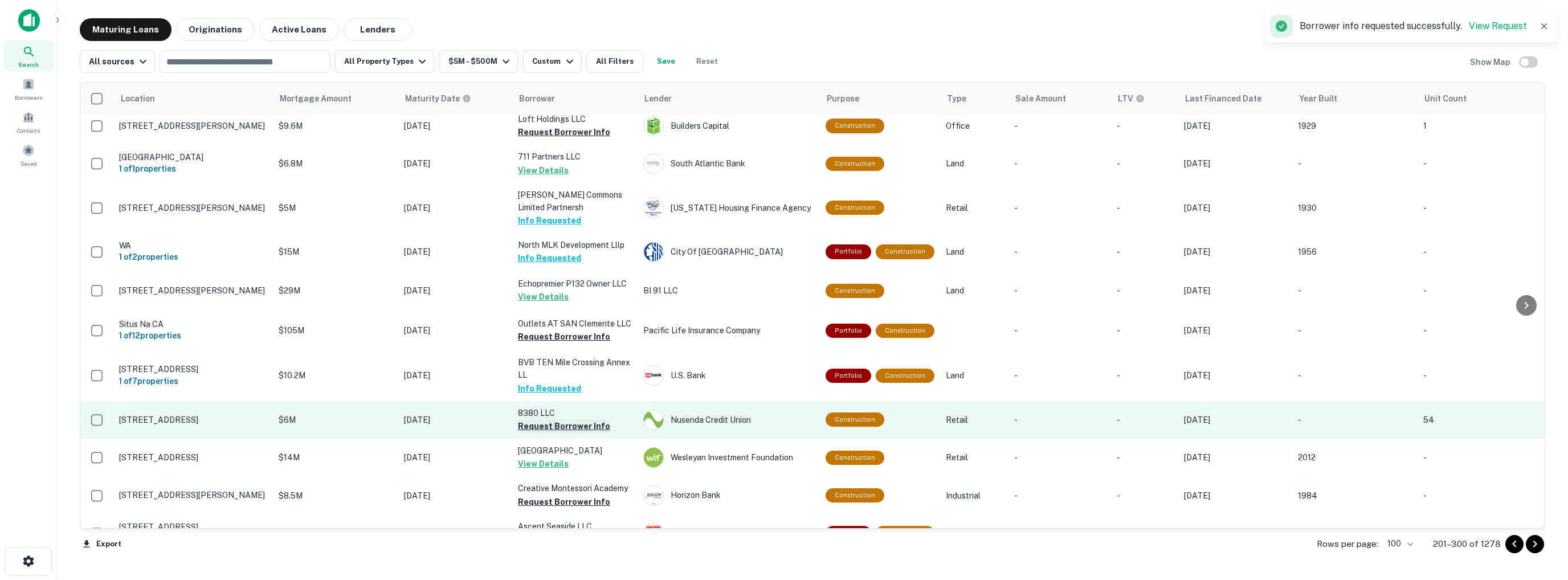
scroll to position [799, 0]
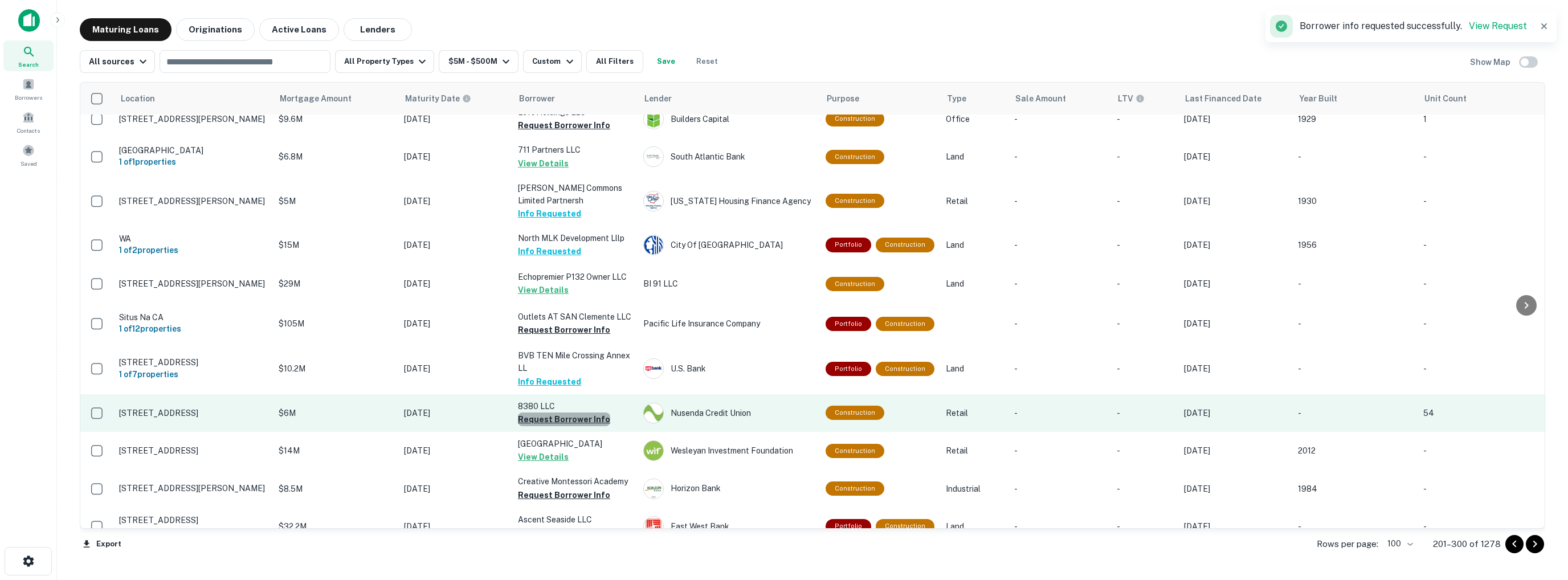
click at [564, 413] on button "Request Borrower Info" at bounding box center [564, 420] width 92 height 14
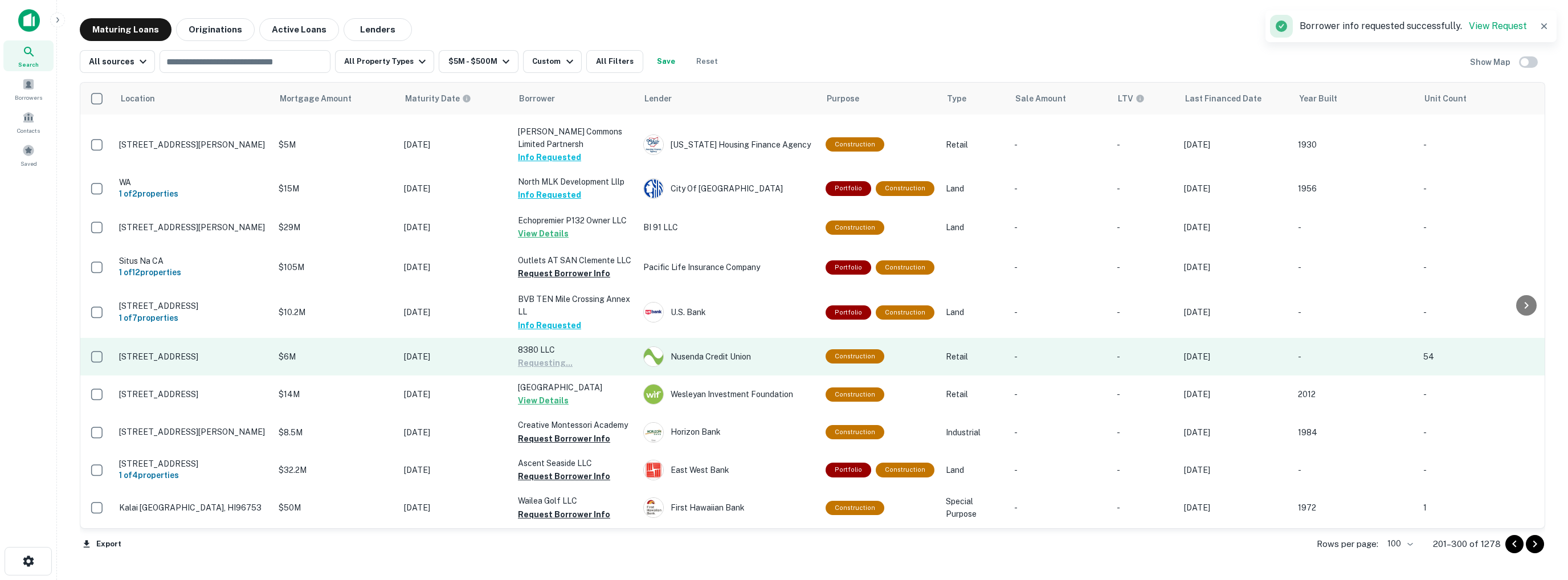
scroll to position [855, 0]
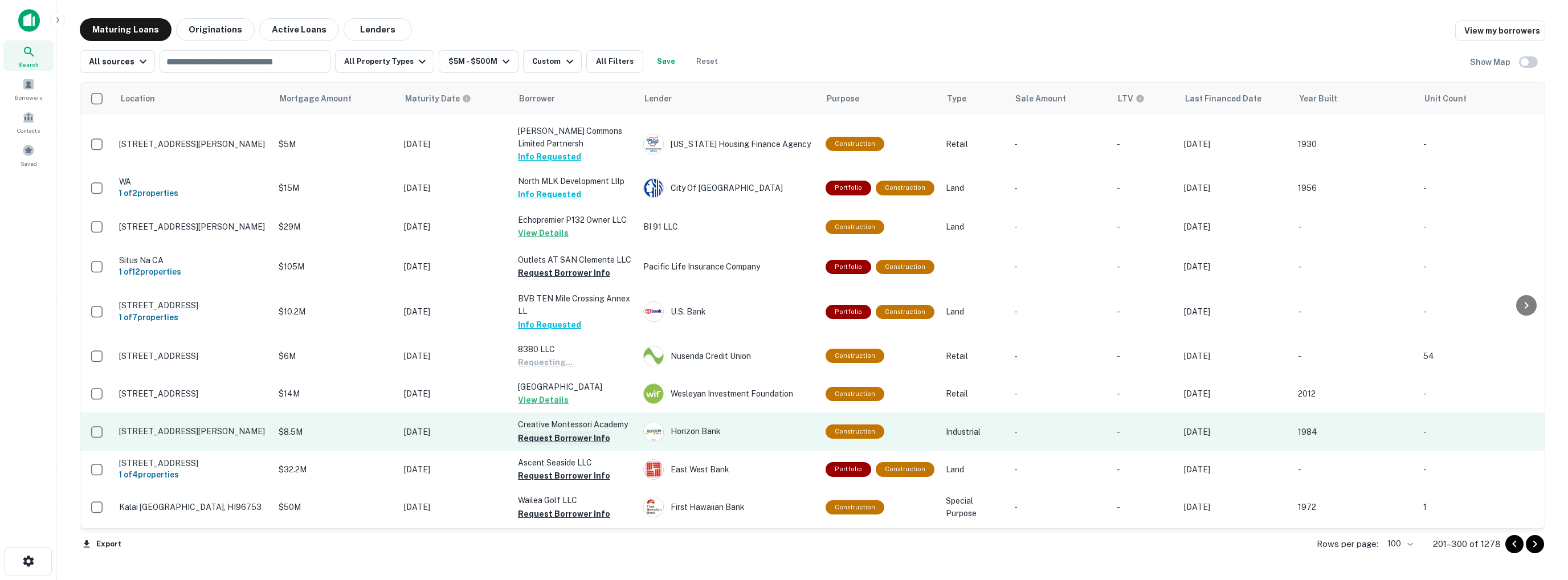
click at [543, 432] on button "Request Borrower Info" at bounding box center [564, 439] width 92 height 14
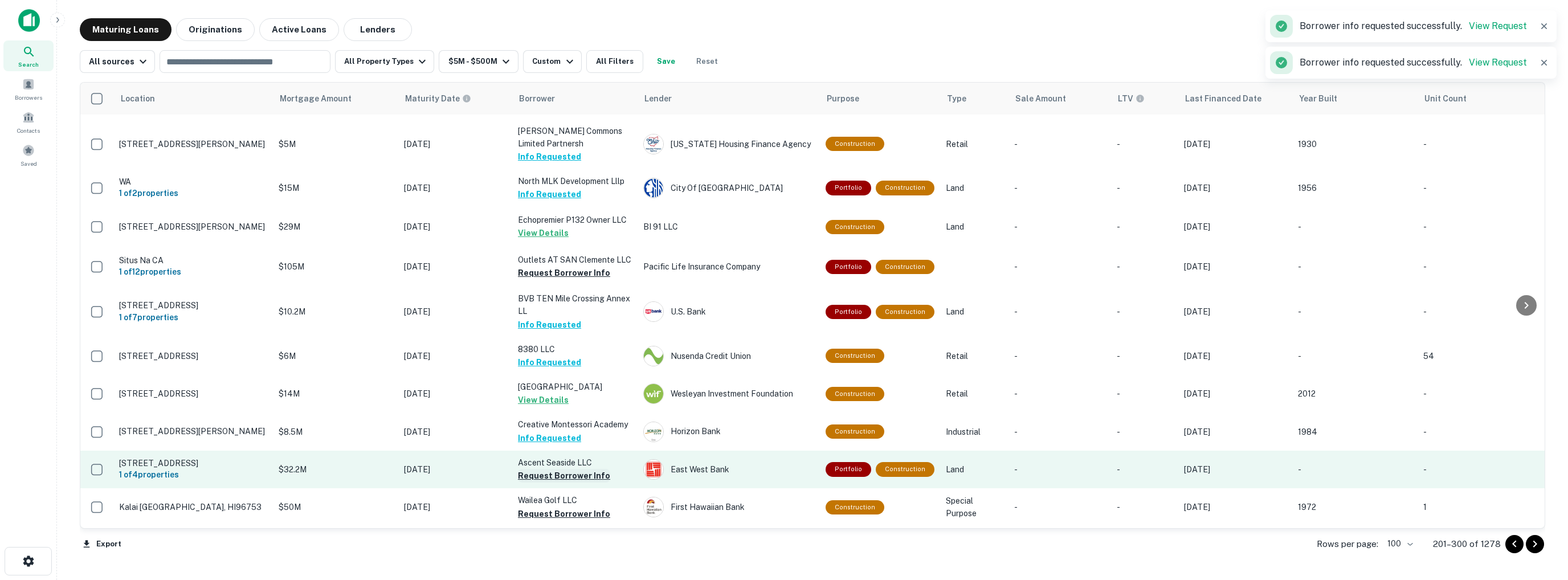
click at [547, 469] on button "Request Borrower Info" at bounding box center [564, 476] width 92 height 14
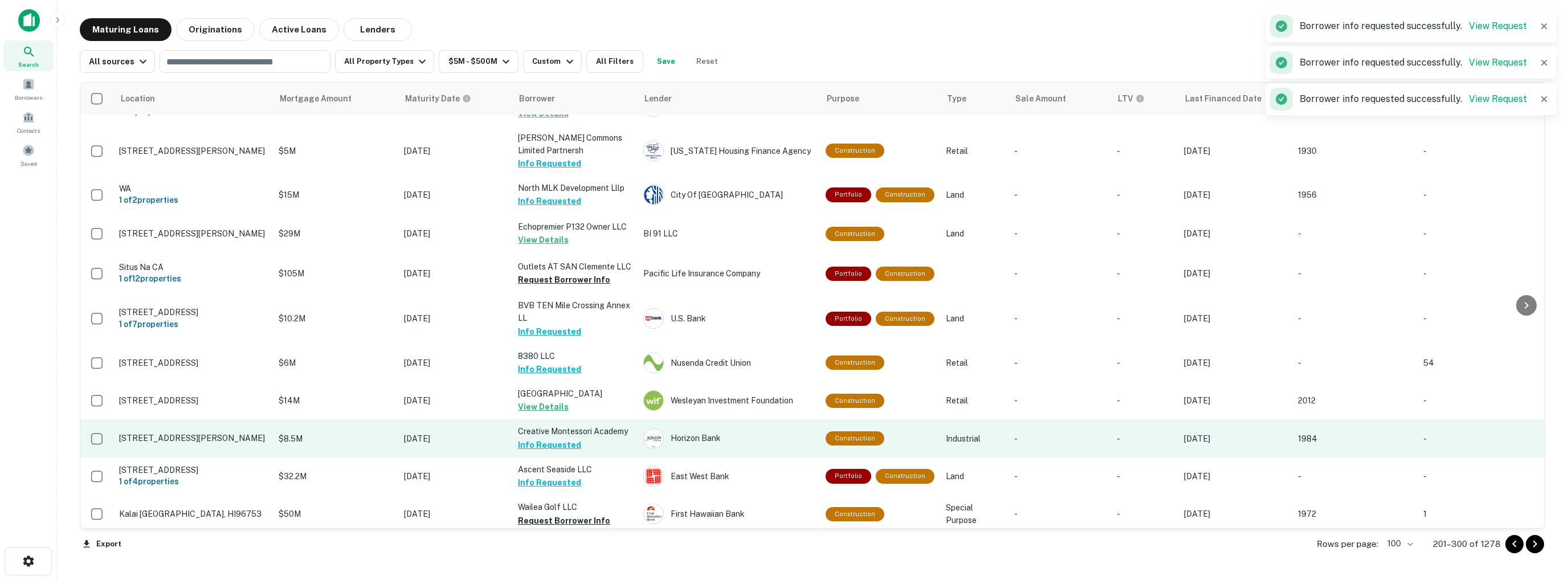
scroll to position [912, 0]
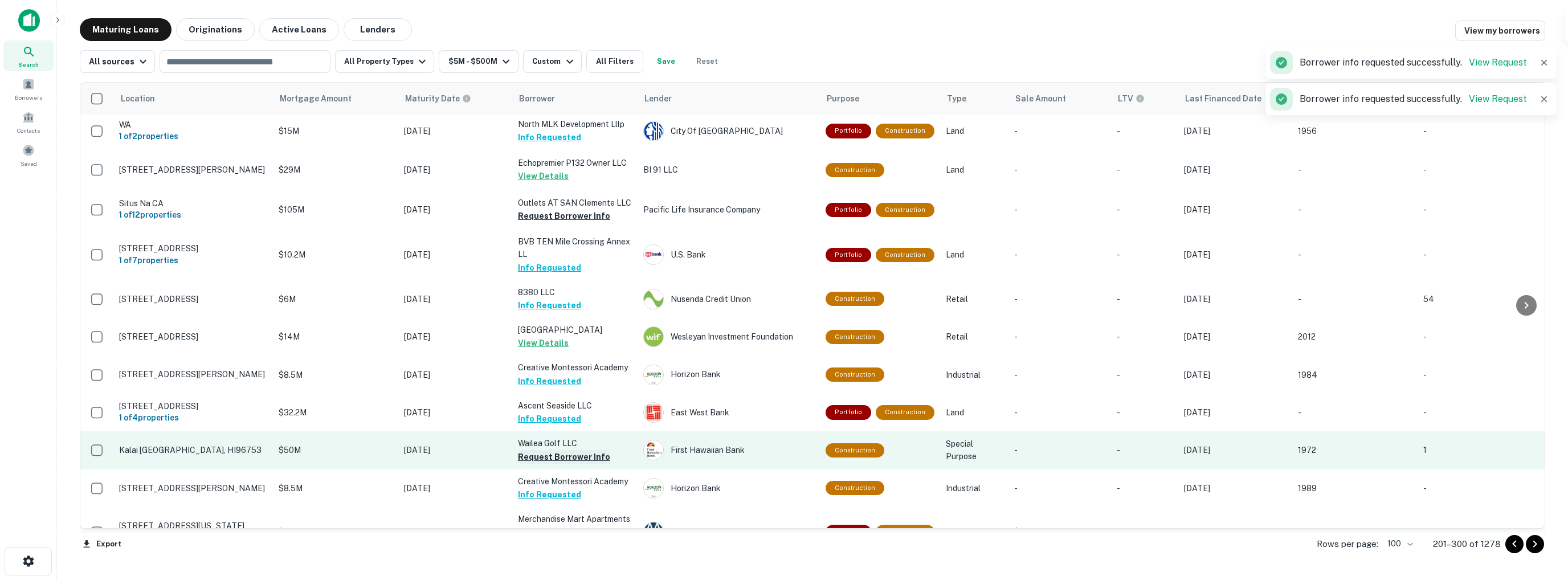
click at [558, 450] on button "Request Borrower Info" at bounding box center [564, 457] width 92 height 14
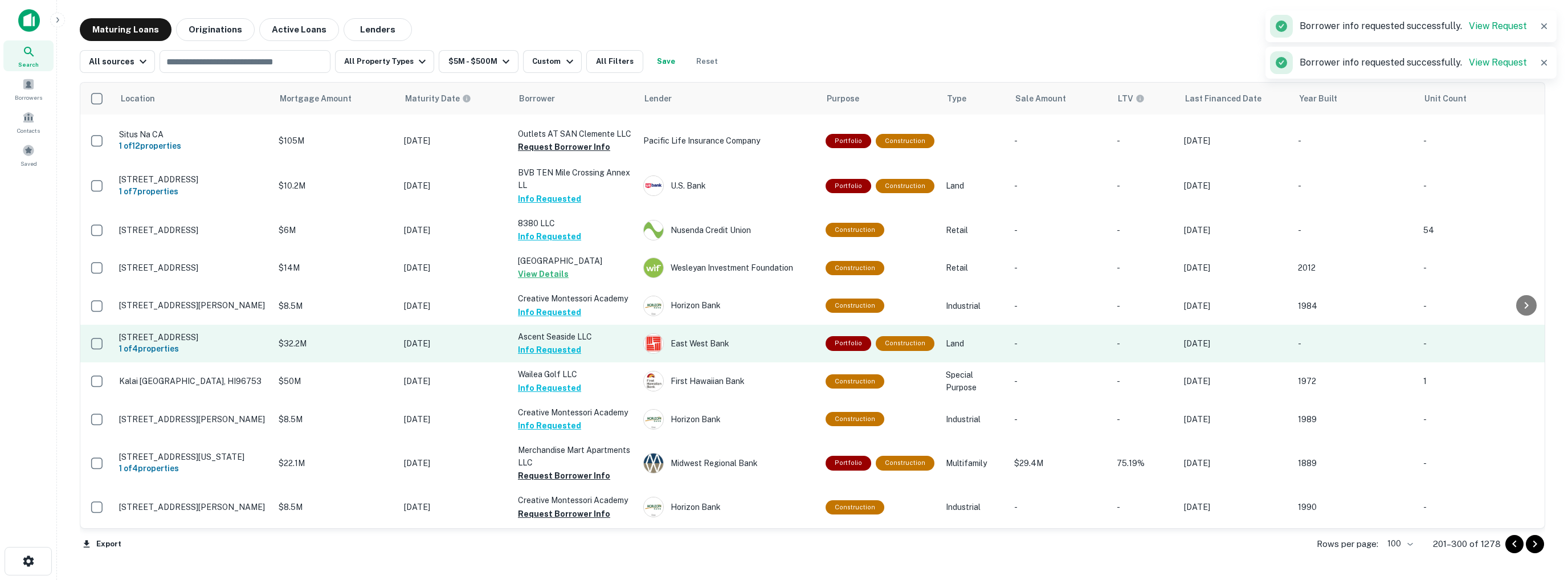
scroll to position [1020, 0]
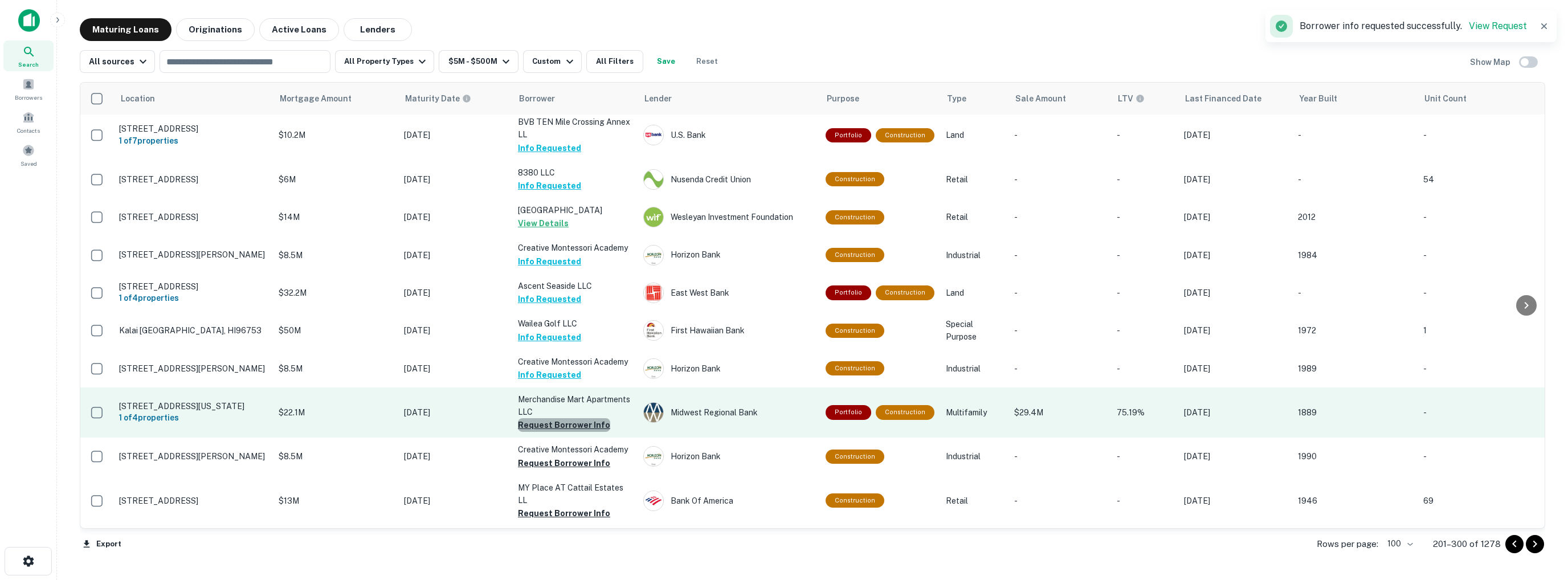
click at [575, 419] on button "Request Borrower Info" at bounding box center [564, 426] width 92 height 14
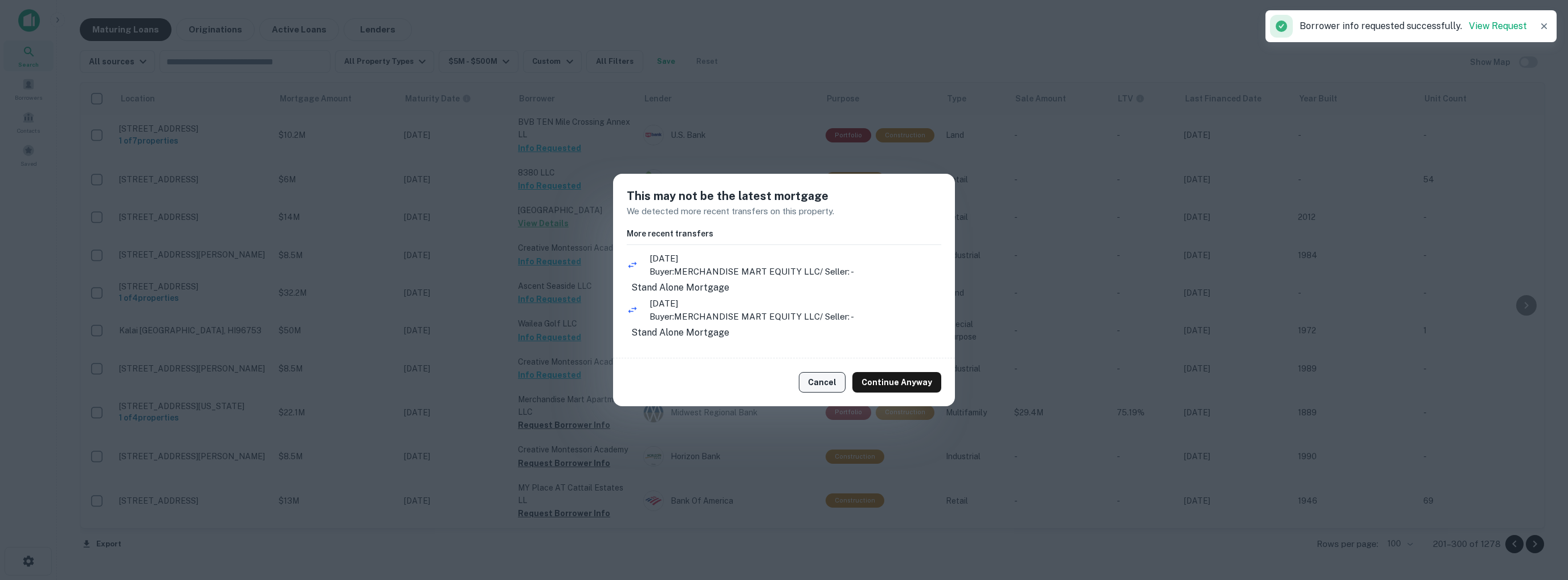
click at [827, 390] on button "Cancel" at bounding box center [822, 382] width 47 height 20
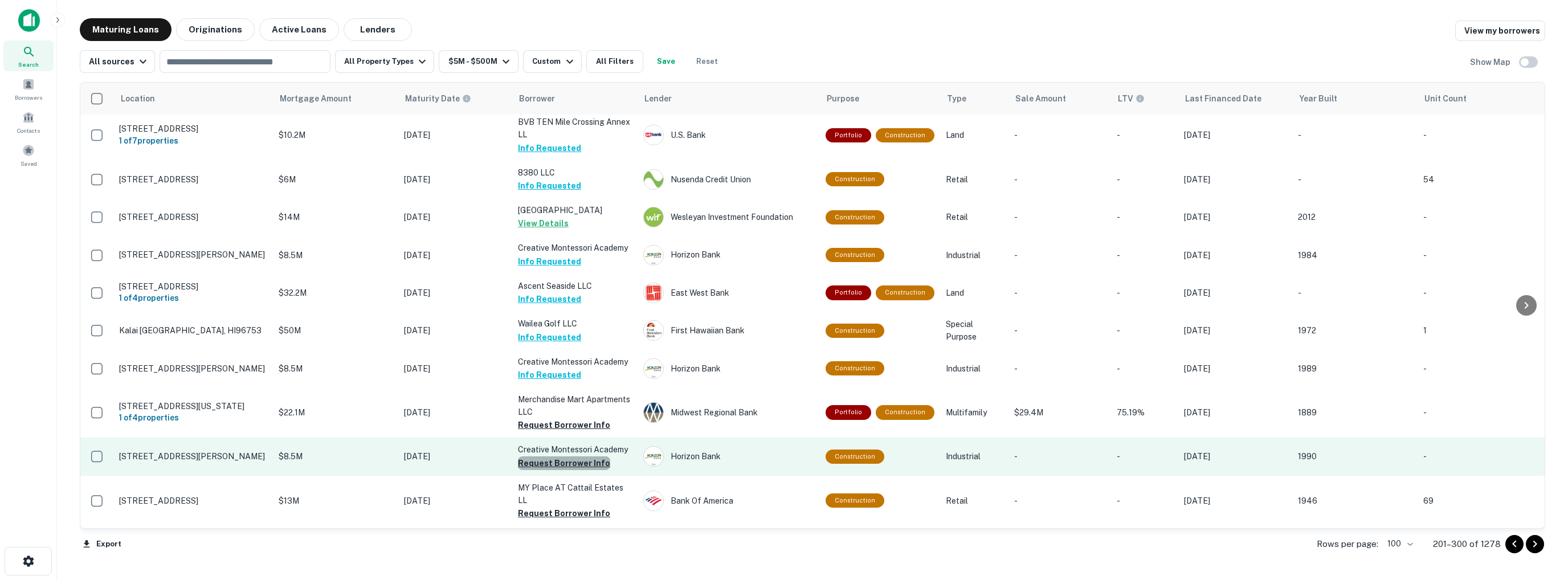
click at [568, 457] on button "Request Borrower Info" at bounding box center [564, 464] width 92 height 14
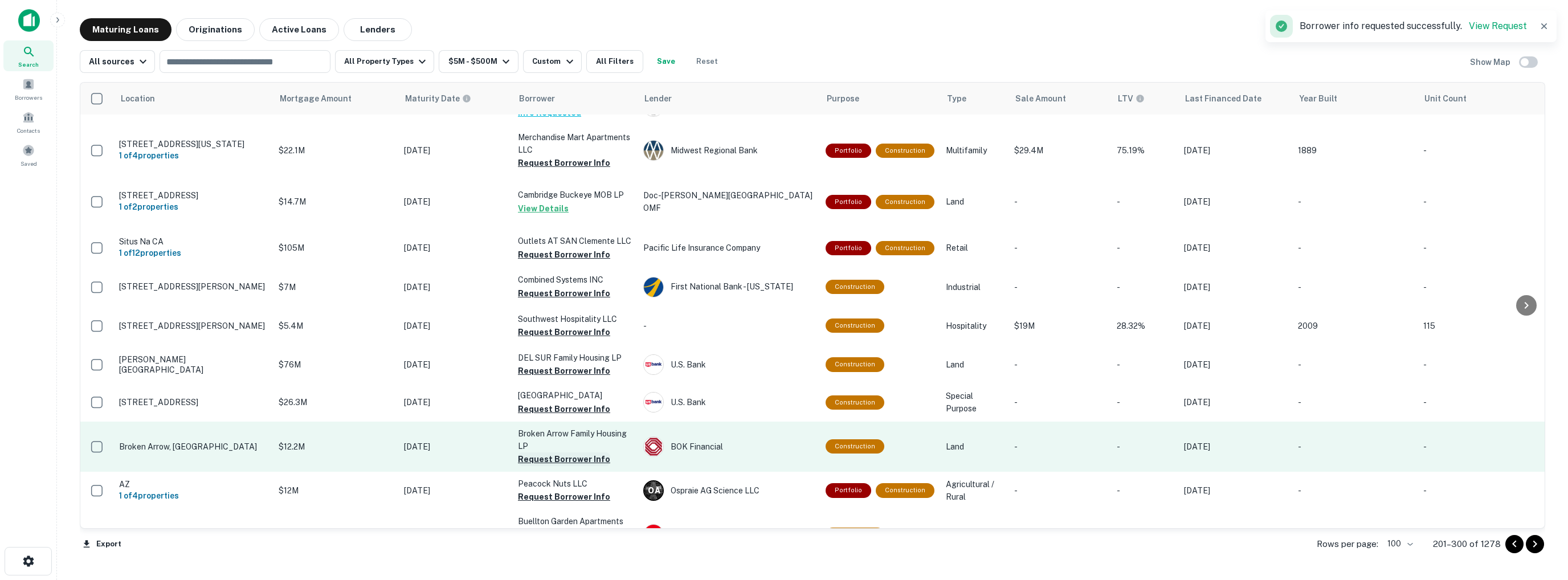
scroll to position [905, 0]
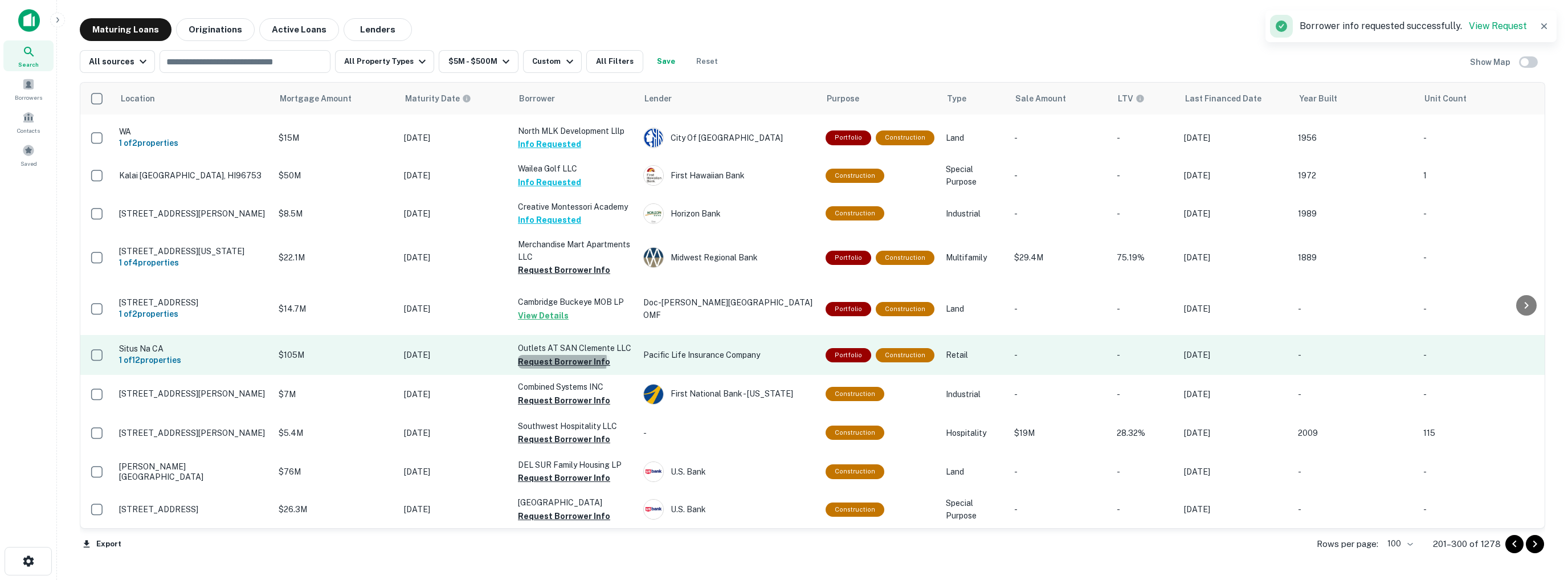
click at [562, 355] on button "Request Borrower Info" at bounding box center [564, 362] width 92 height 14
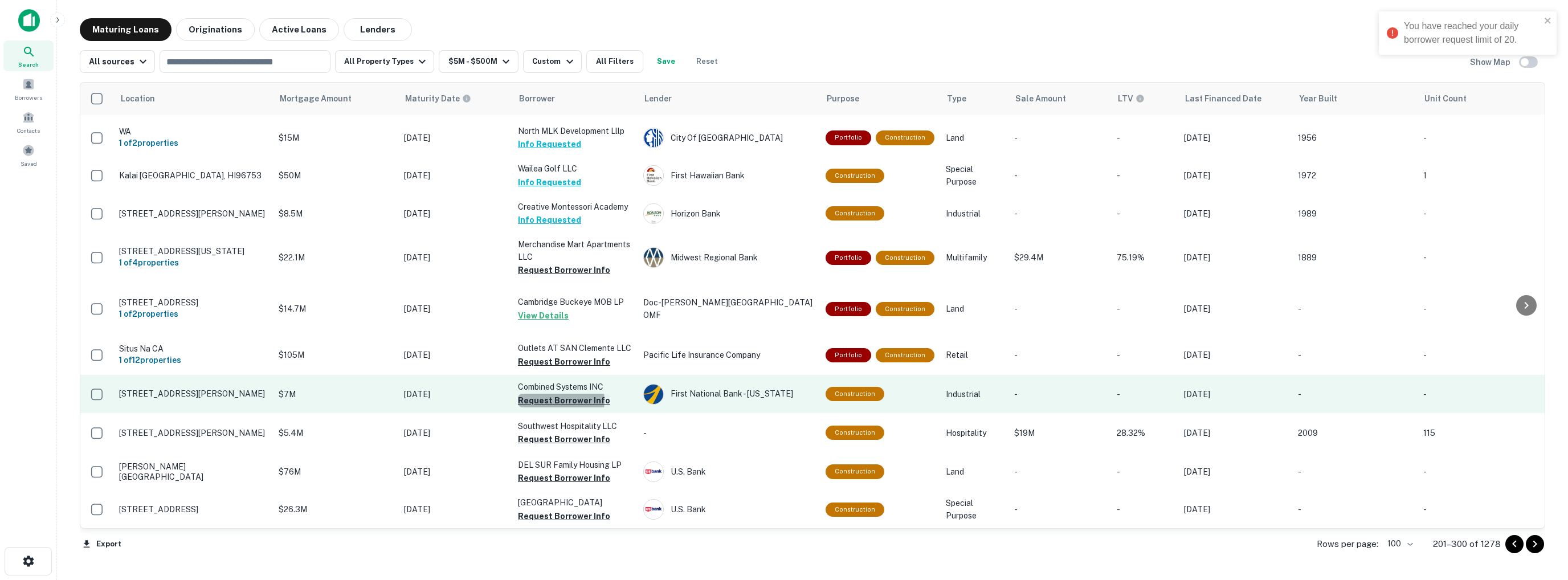
click at [559, 394] on button "Request Borrower Info" at bounding box center [564, 401] width 92 height 14
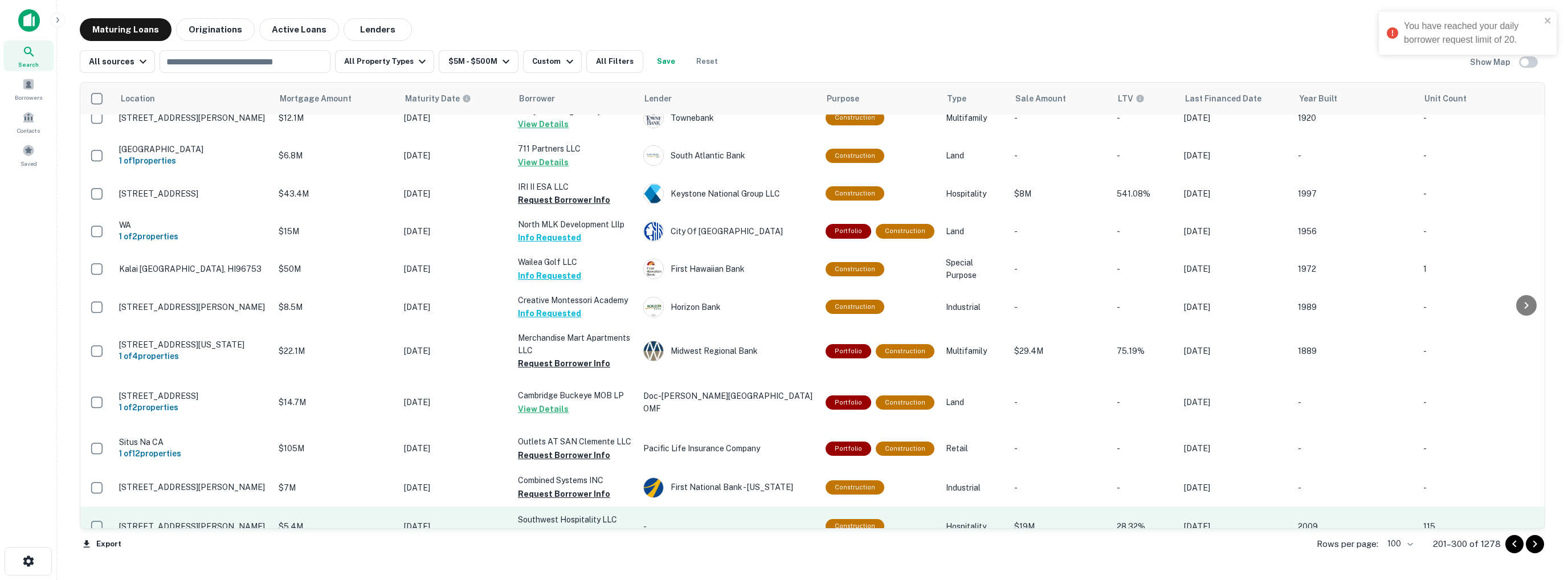
scroll to position [734, 0]
